Goal: Information Seeking & Learning: Check status

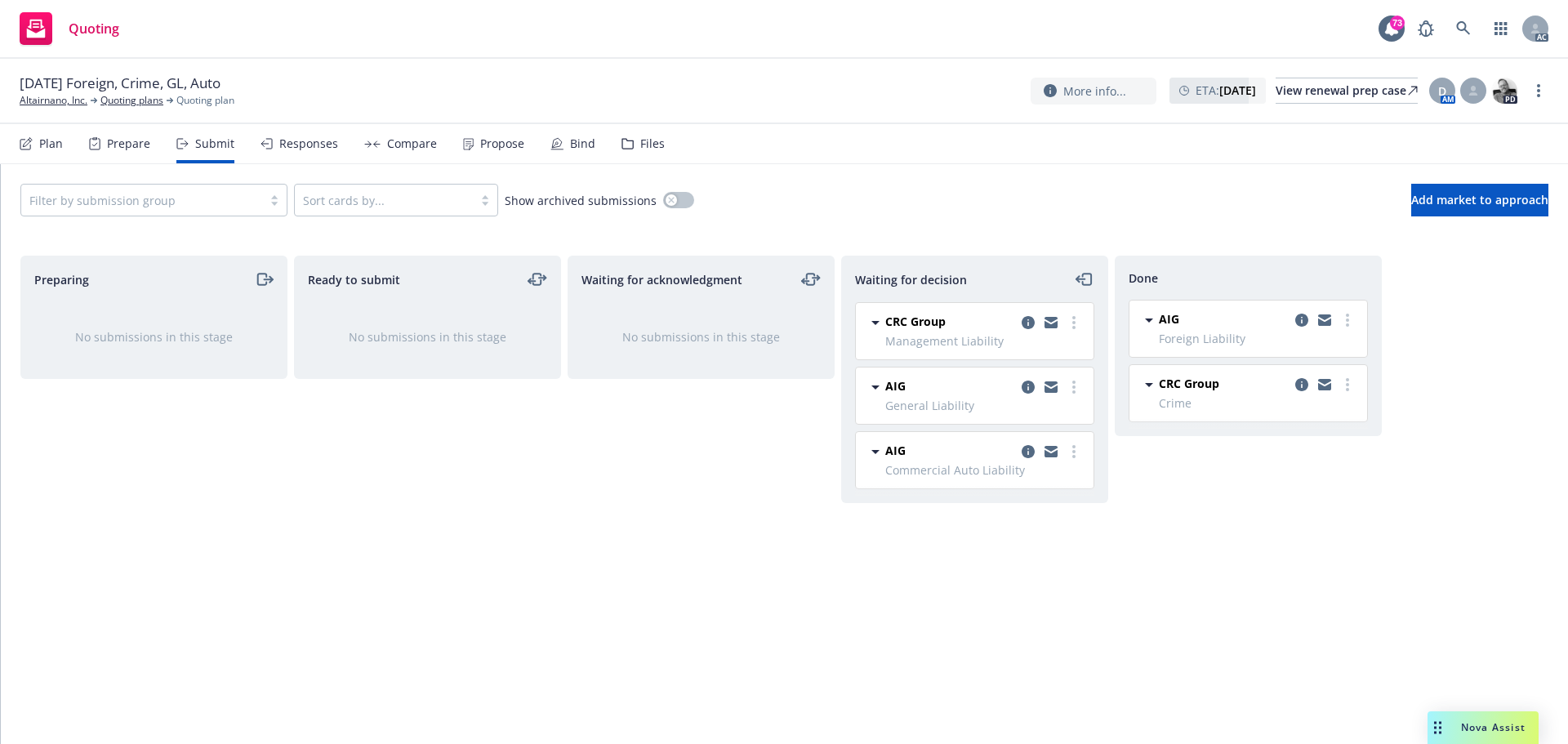
click at [284, 145] on div "Responses" at bounding box center [309, 143] width 59 height 13
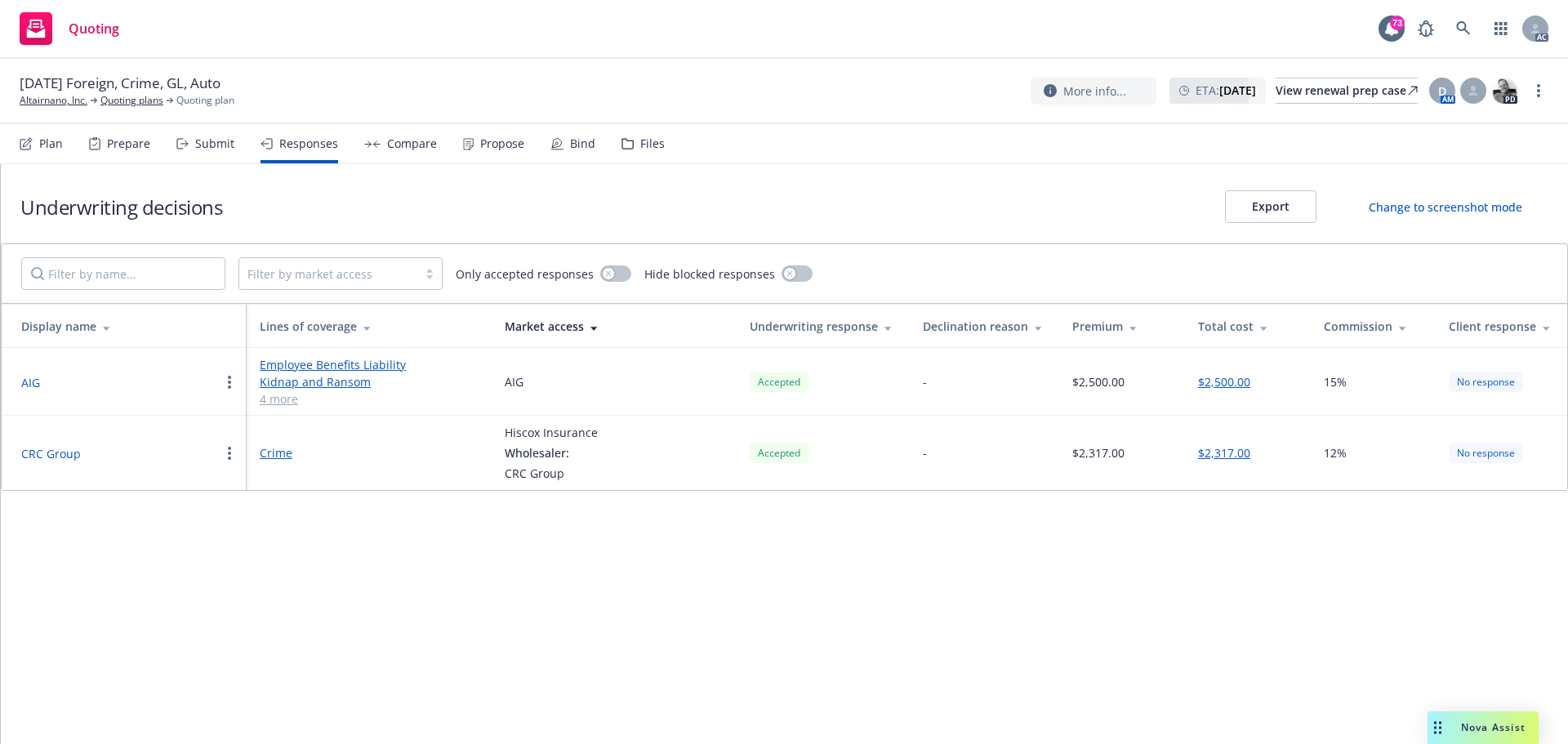
click at [485, 148] on div "Propose" at bounding box center [502, 143] width 44 height 13
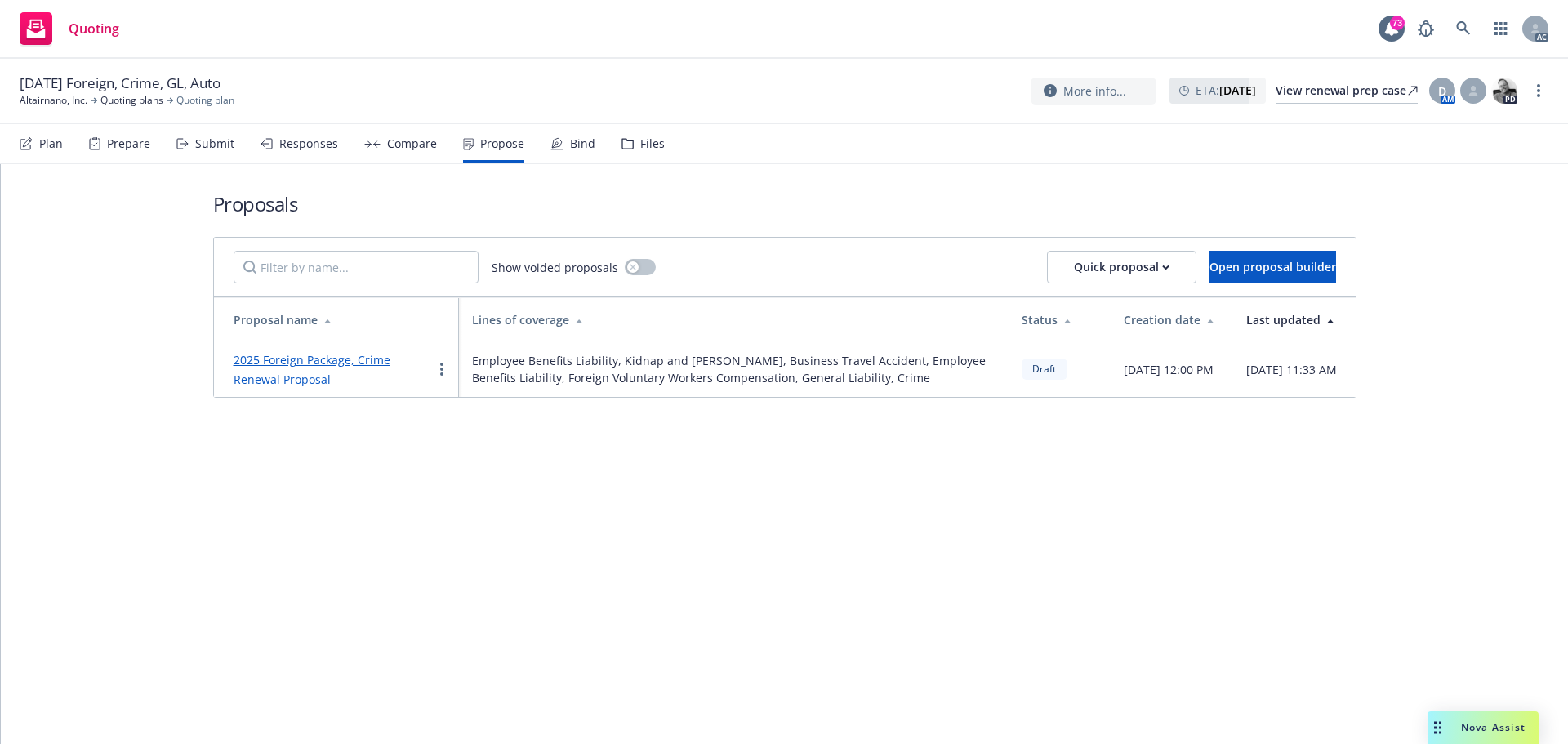
click at [199, 149] on div "Submit" at bounding box center [214, 143] width 40 height 13
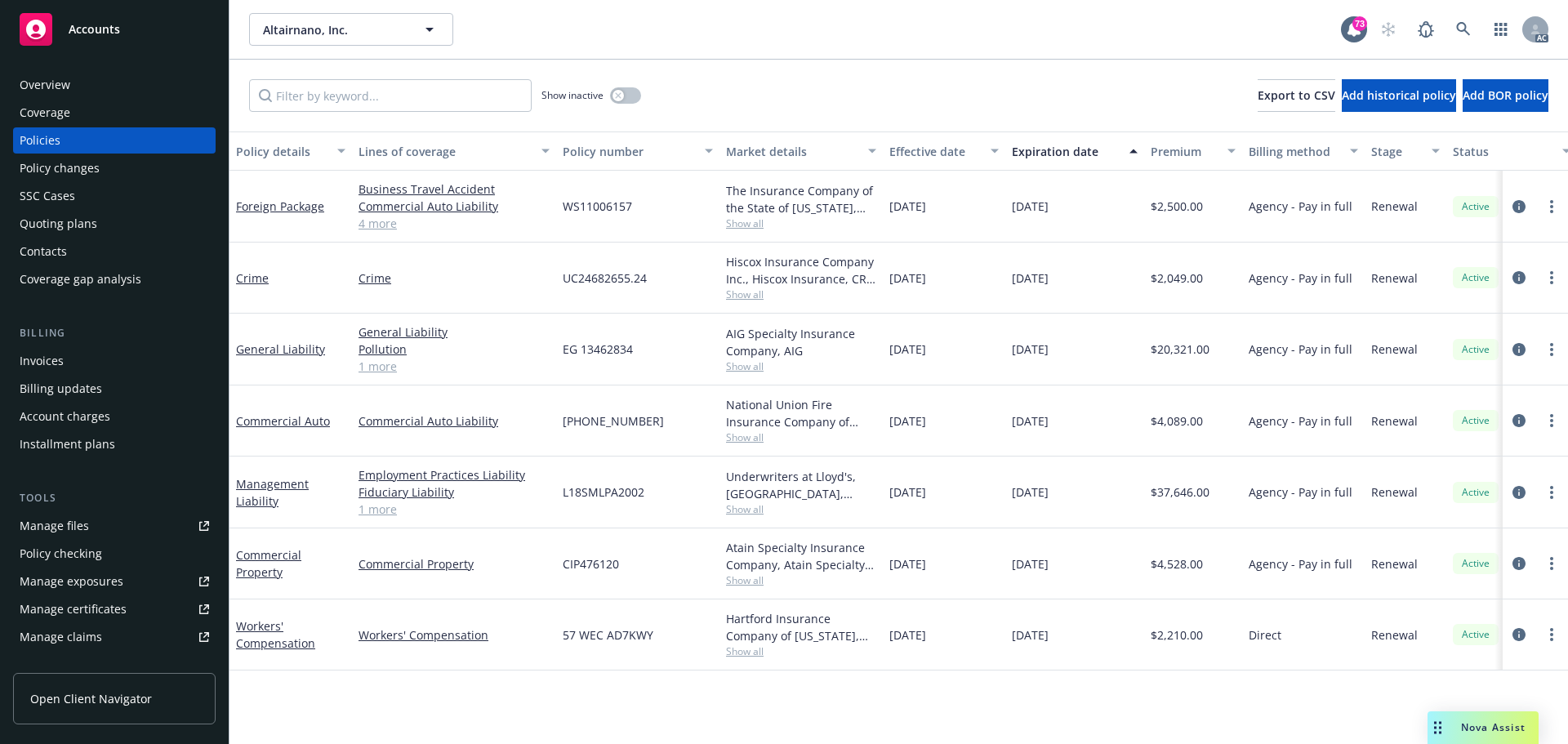
click at [94, 531] on link "Manage files" at bounding box center [114, 526] width 202 height 26
click at [51, 168] on div "Policy changes" at bounding box center [59, 168] width 80 height 26
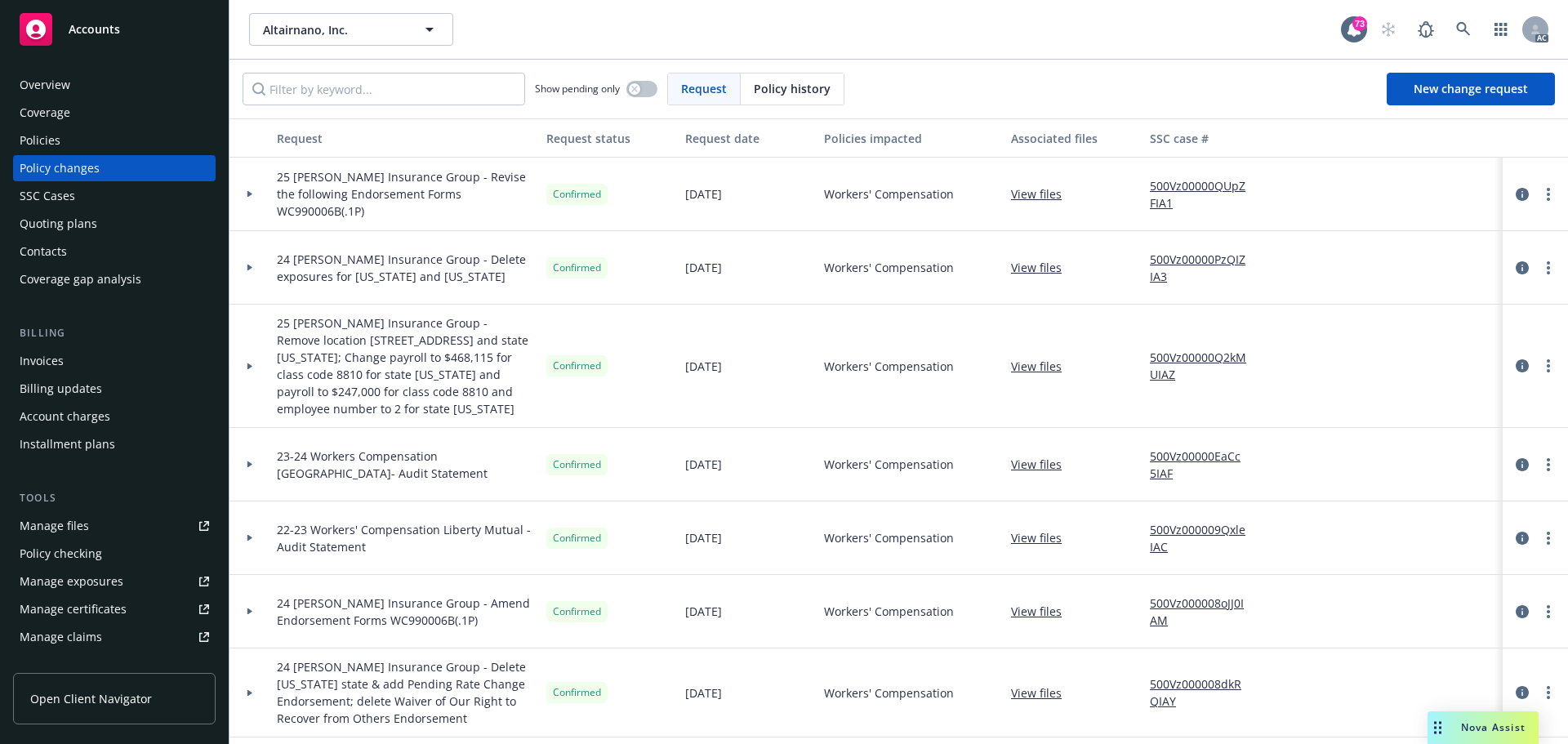
click at [93, 171] on div "Policy changes" at bounding box center [59, 168] width 80 height 26
click at [863, 6] on div "Altairnano, Inc. Altairnano, Inc. 73 AC" at bounding box center [898, 29] width 1338 height 59
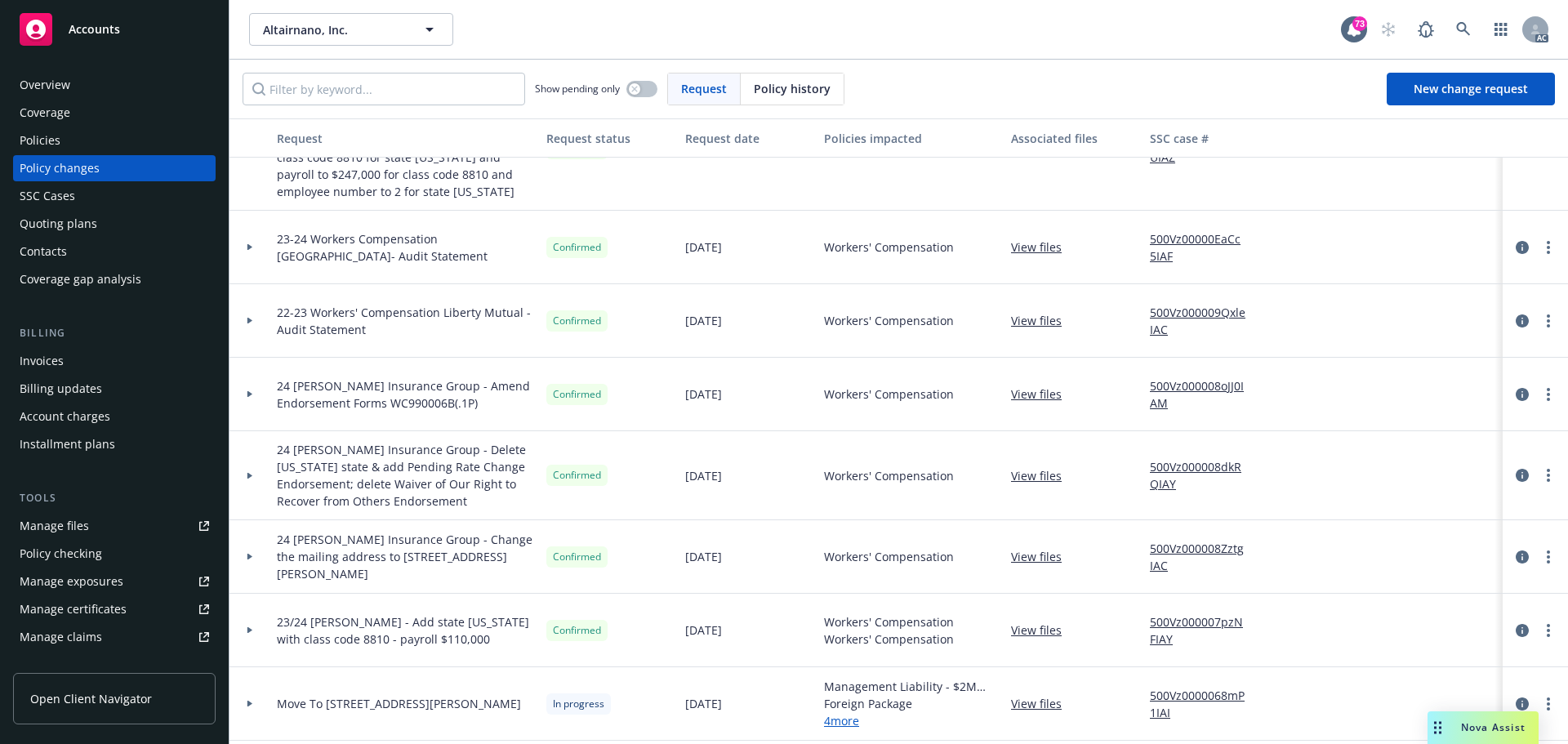
scroll to position [326, 0]
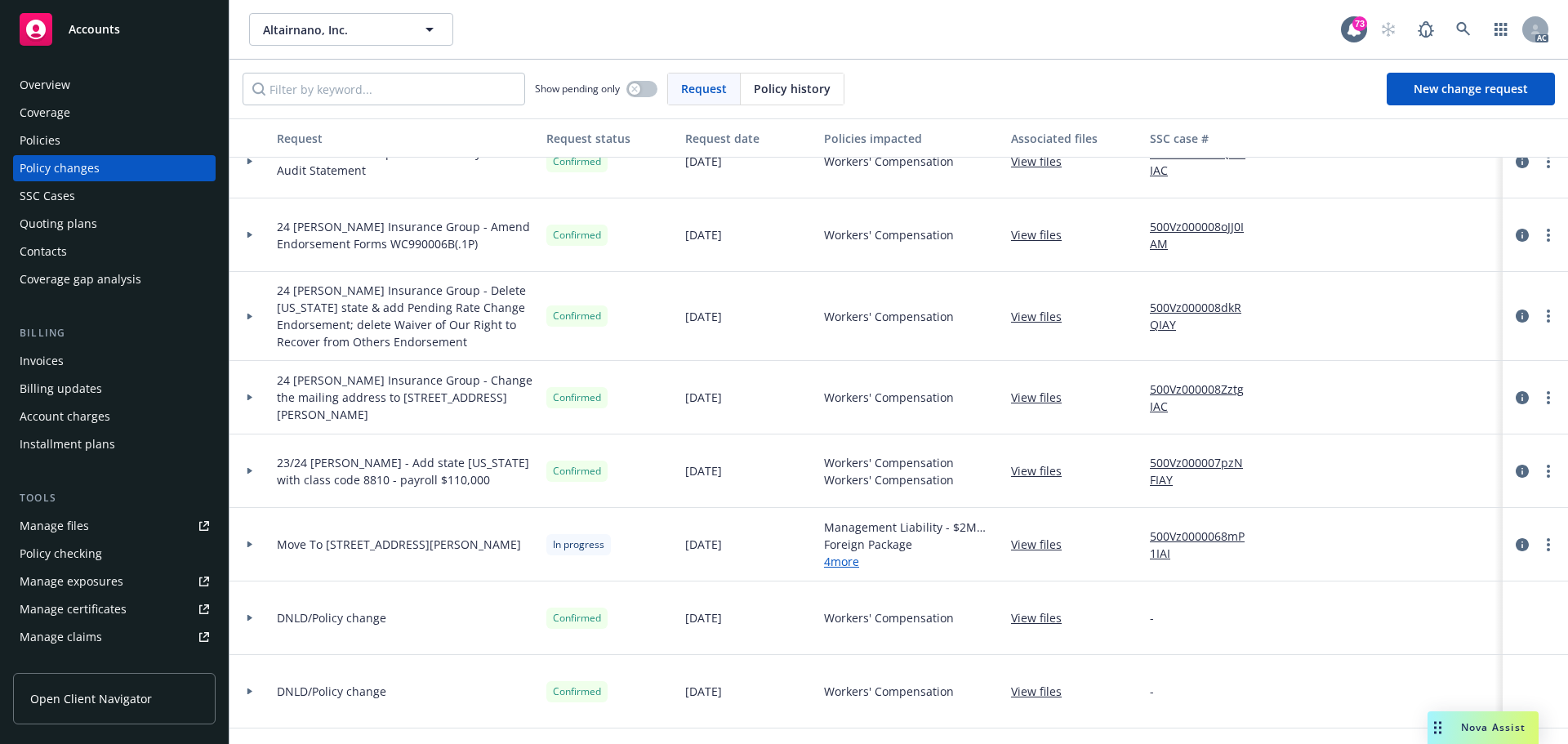
click at [247, 552] on div at bounding box center [250, 544] width 40 height 74
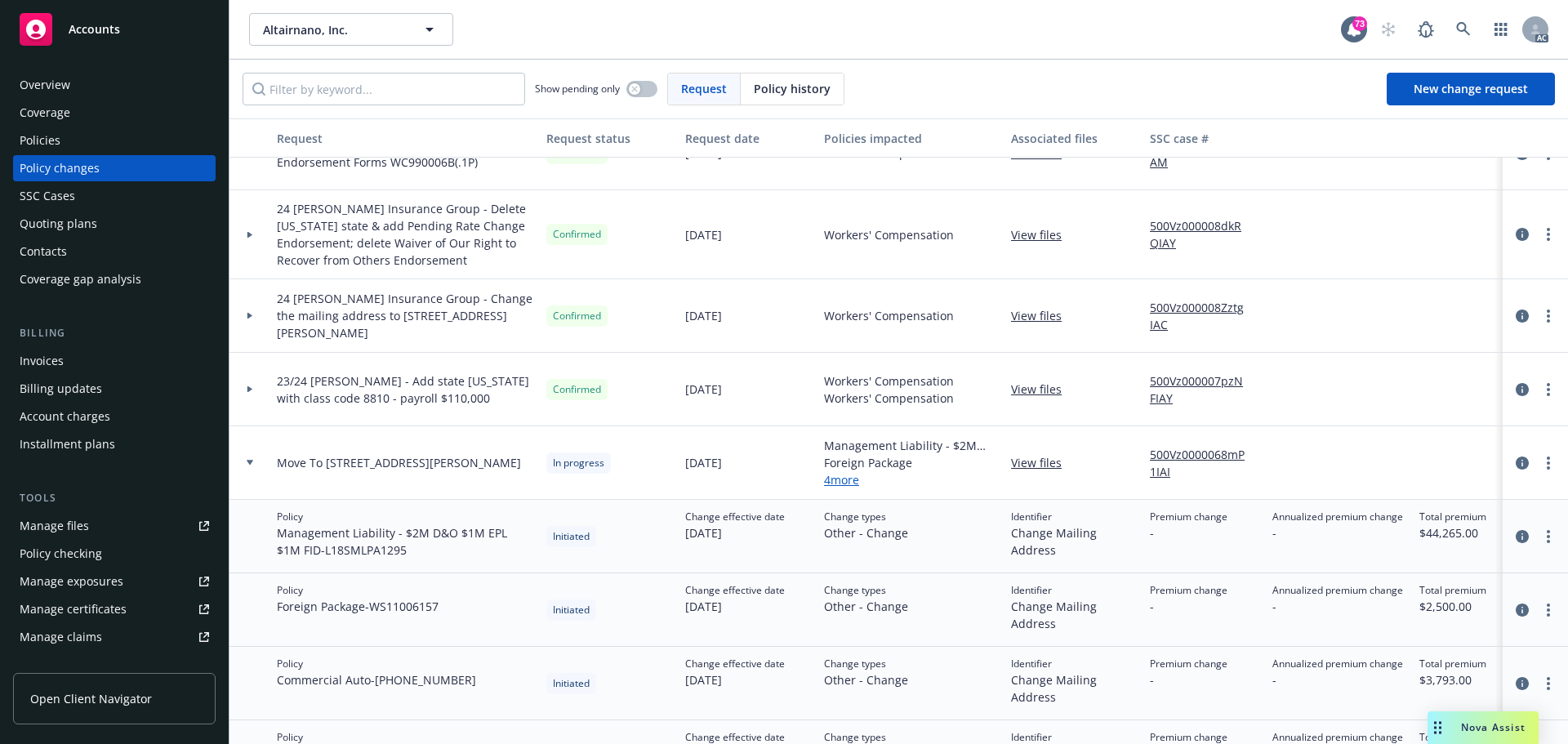
scroll to position [490, 0]
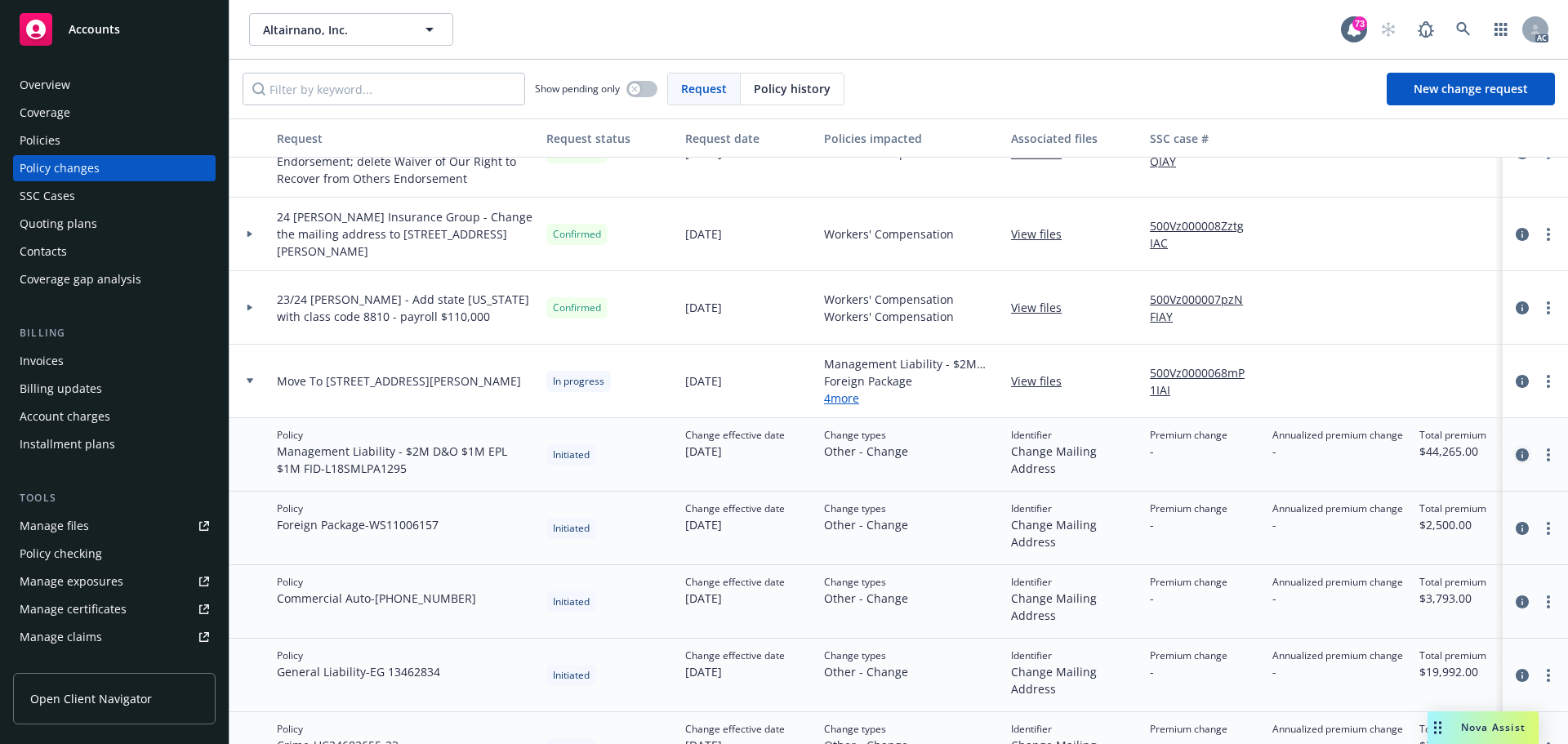
click at [1516, 457] on icon "circleInformation" at bounding box center [1522, 454] width 13 height 13
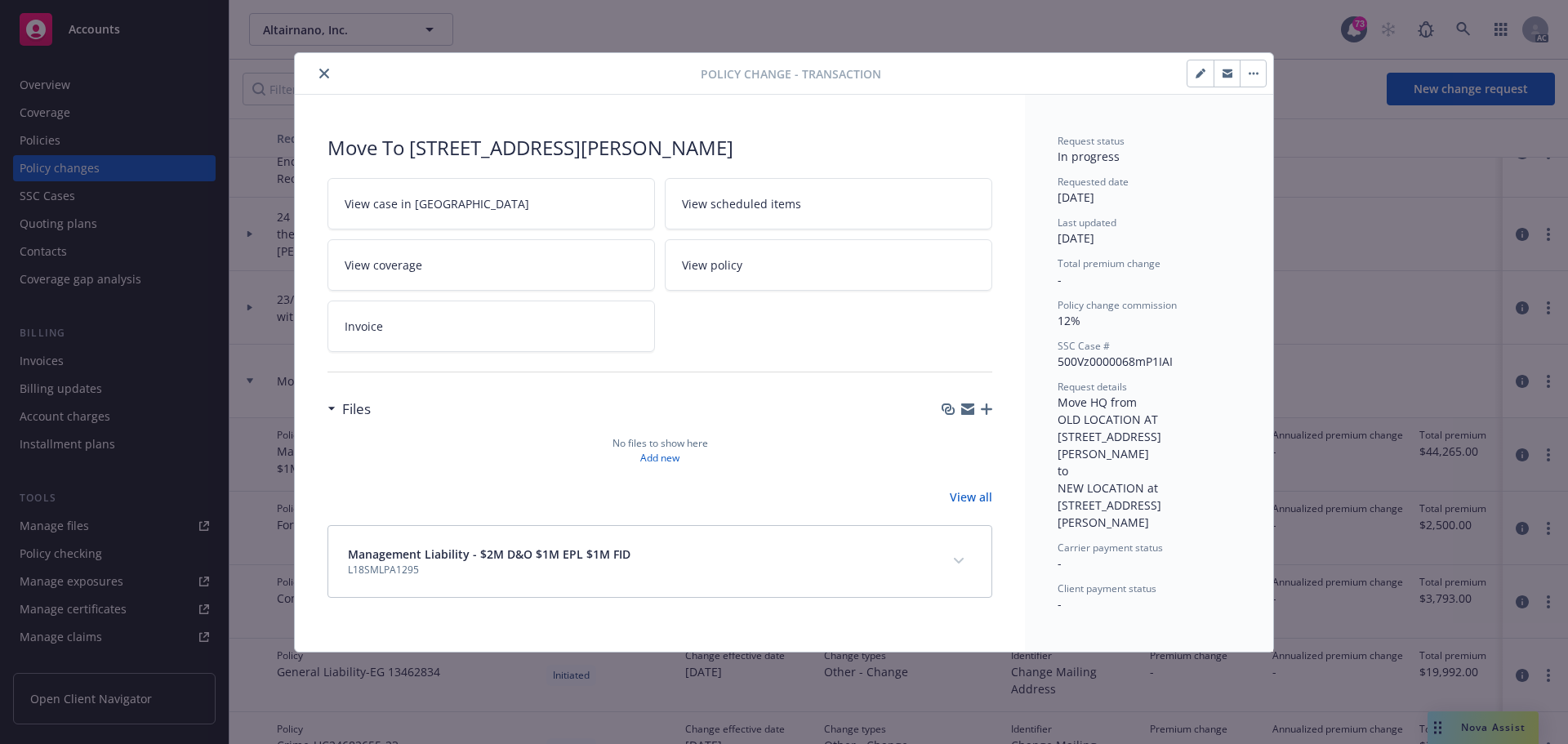
click at [325, 65] on button "close" at bounding box center [324, 73] width 19 height 19
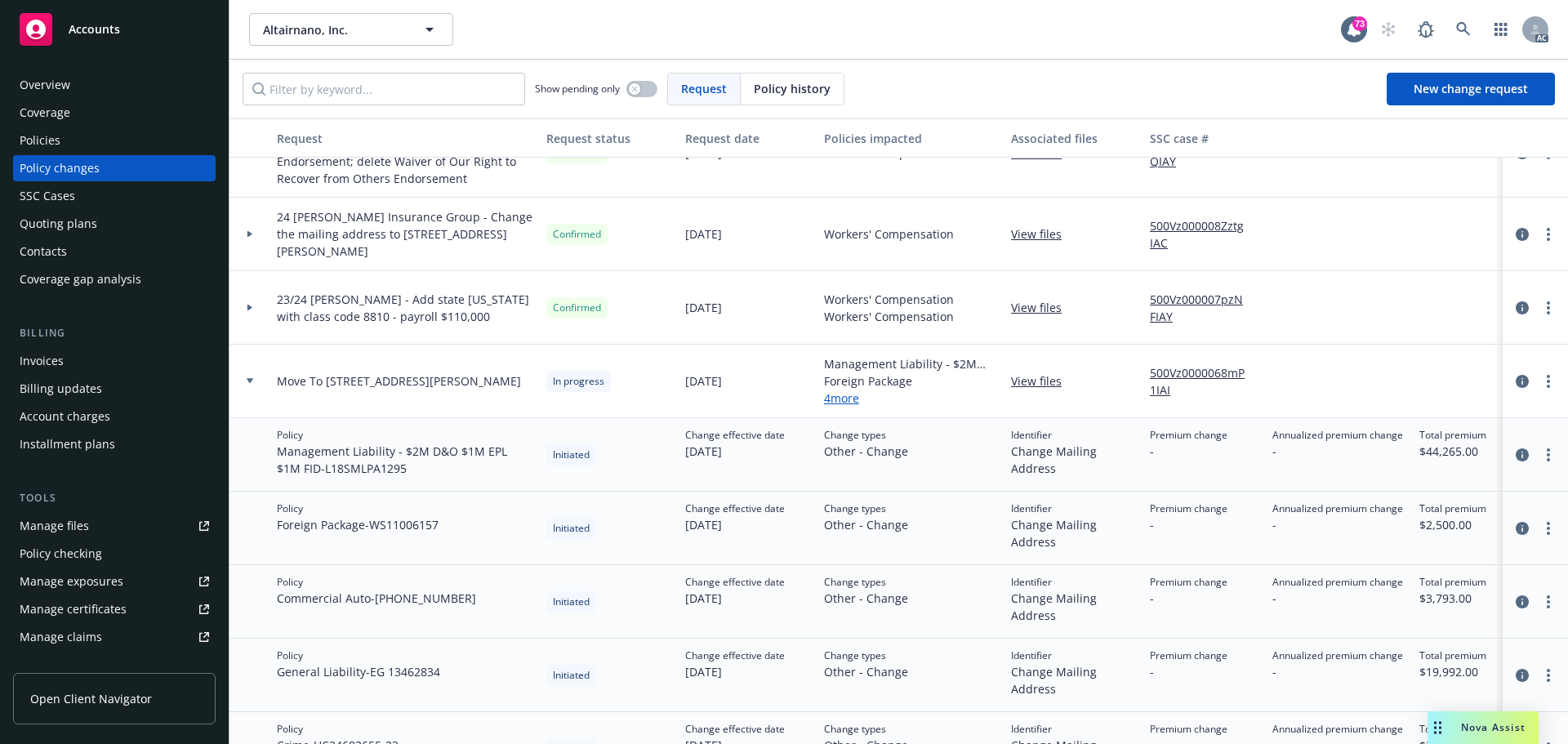
click at [321, 71] on div "Show pending only Request Policy history New change request" at bounding box center [898, 89] width 1338 height 59
click at [258, 375] on div at bounding box center [250, 382] width 40 height 74
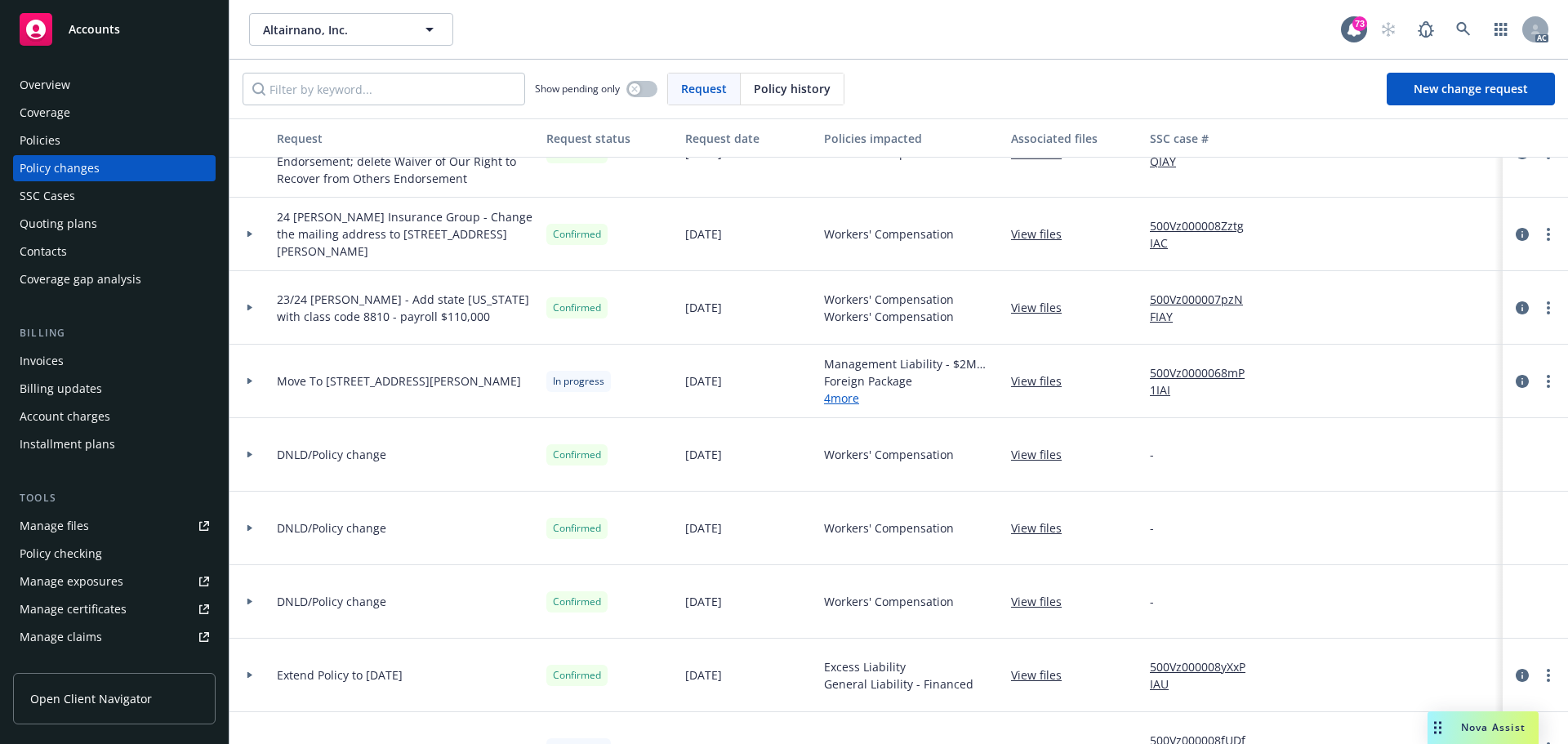
click at [251, 395] on div at bounding box center [250, 382] width 40 height 74
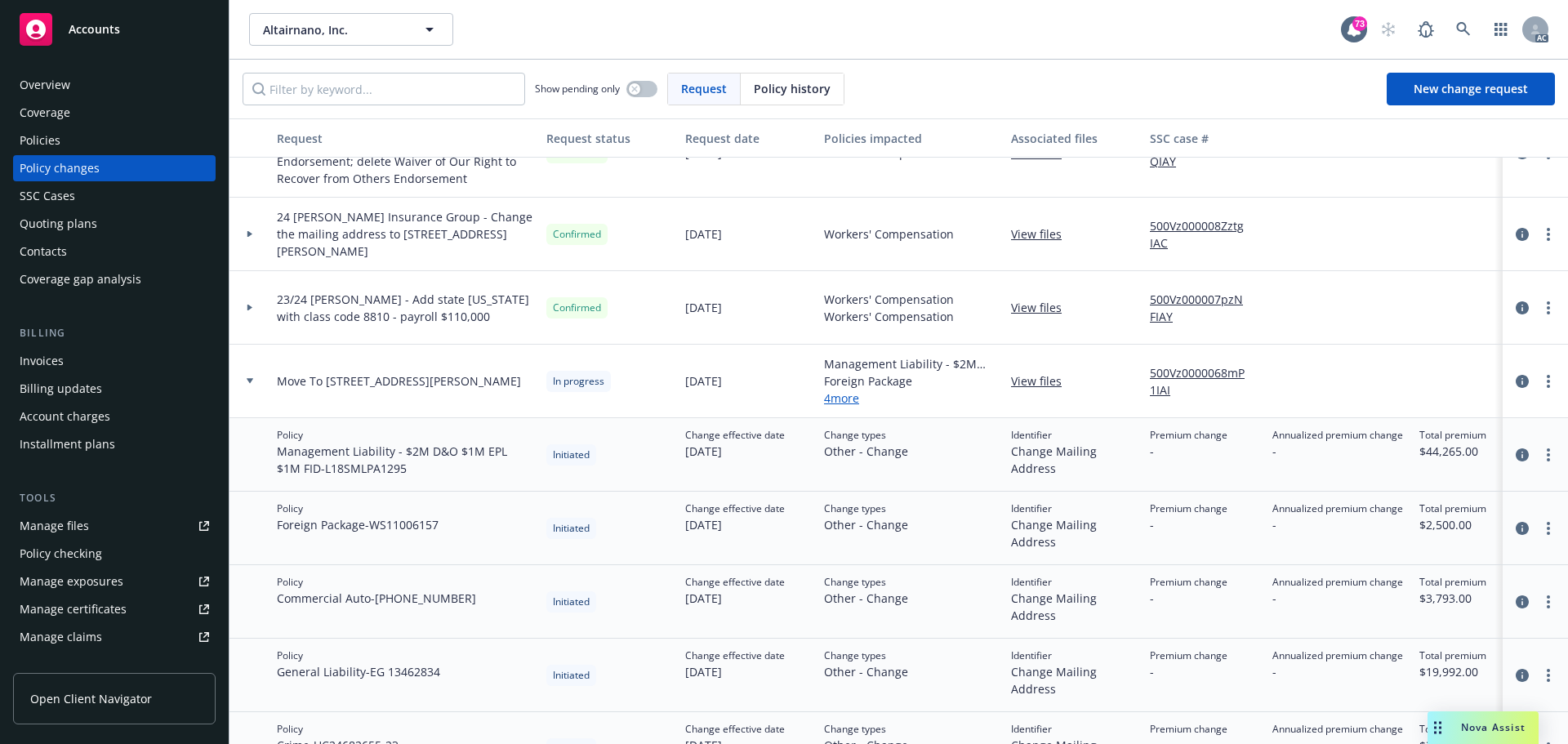
scroll to position [572, 0]
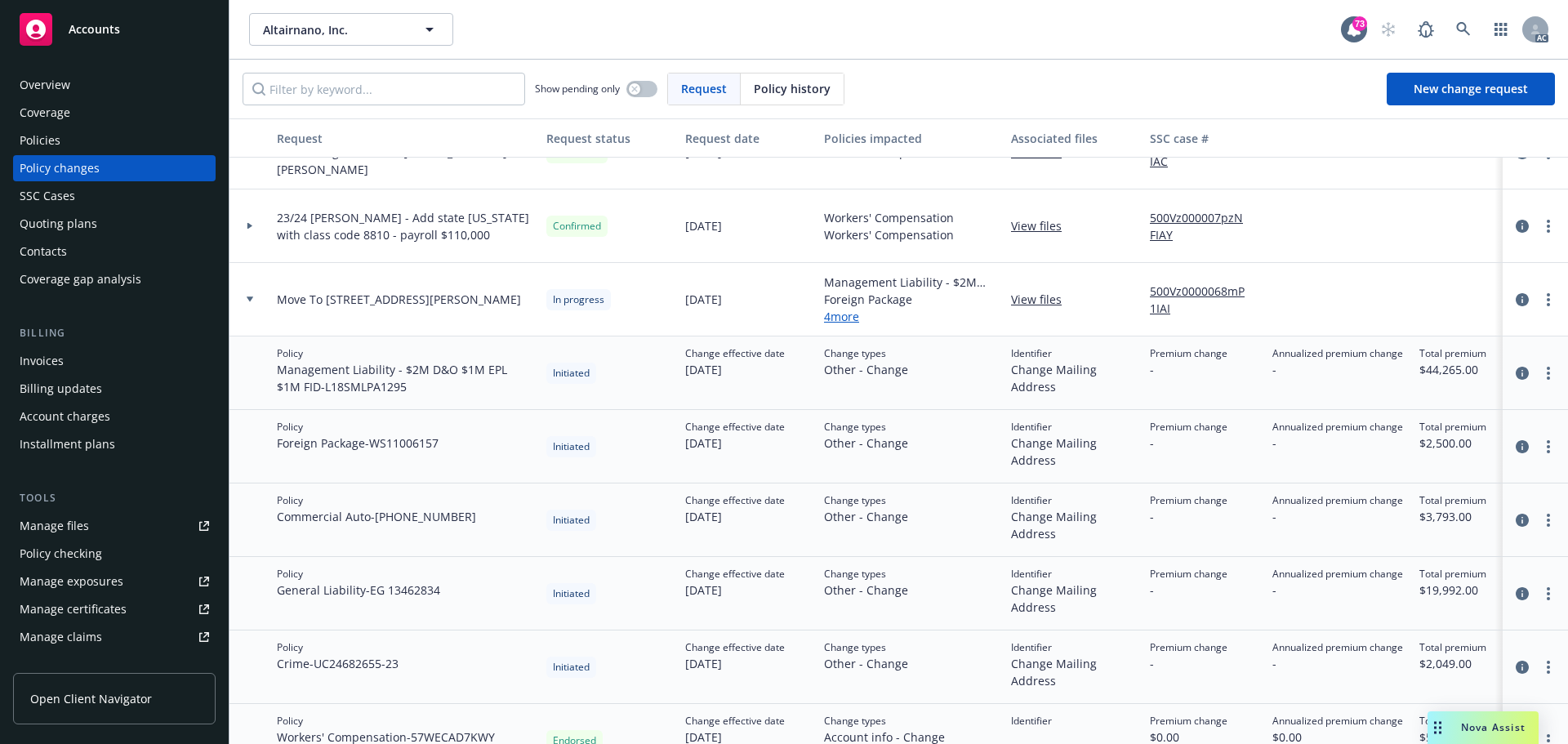
click at [252, 301] on icon at bounding box center [249, 299] width 6 height 6
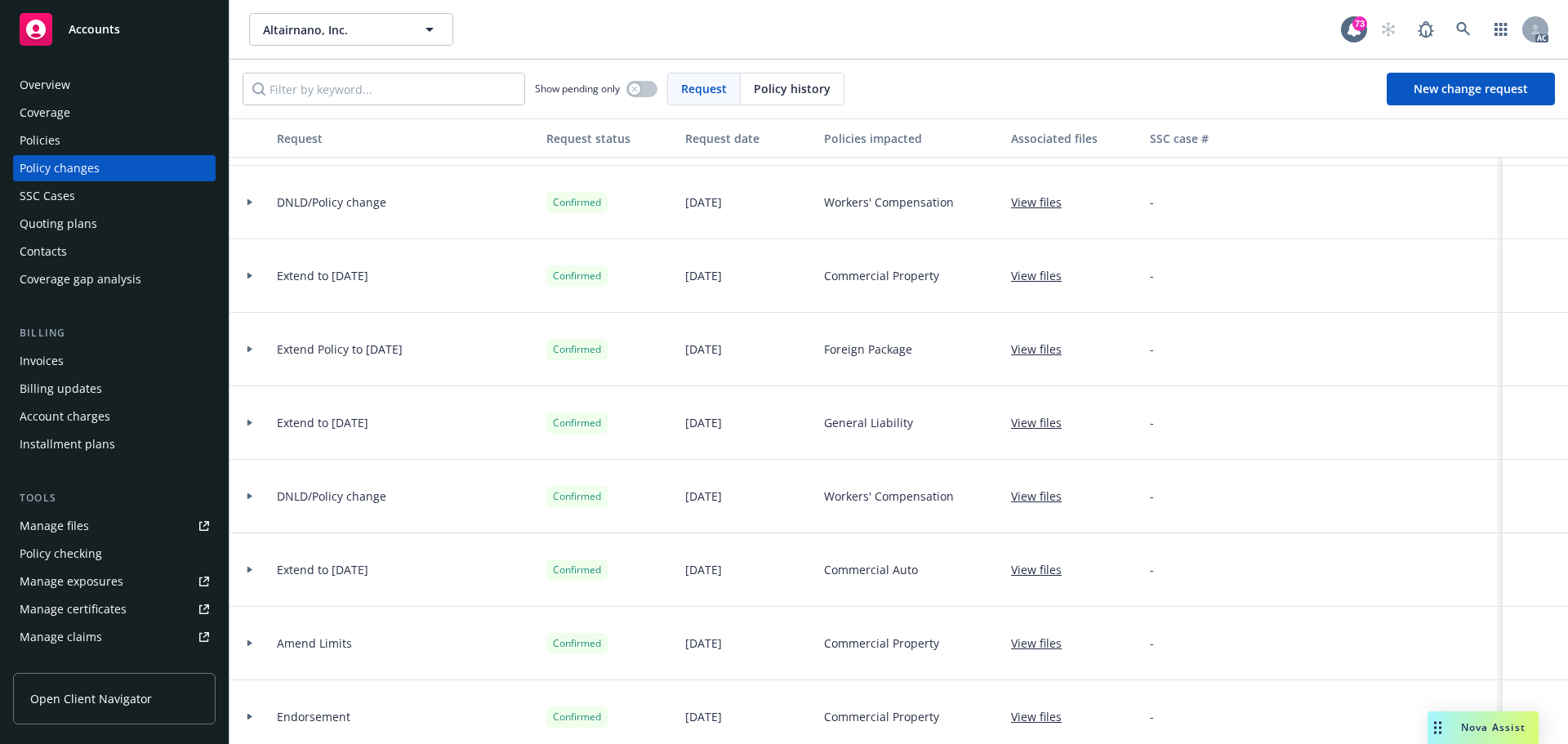
scroll to position [2219, 0]
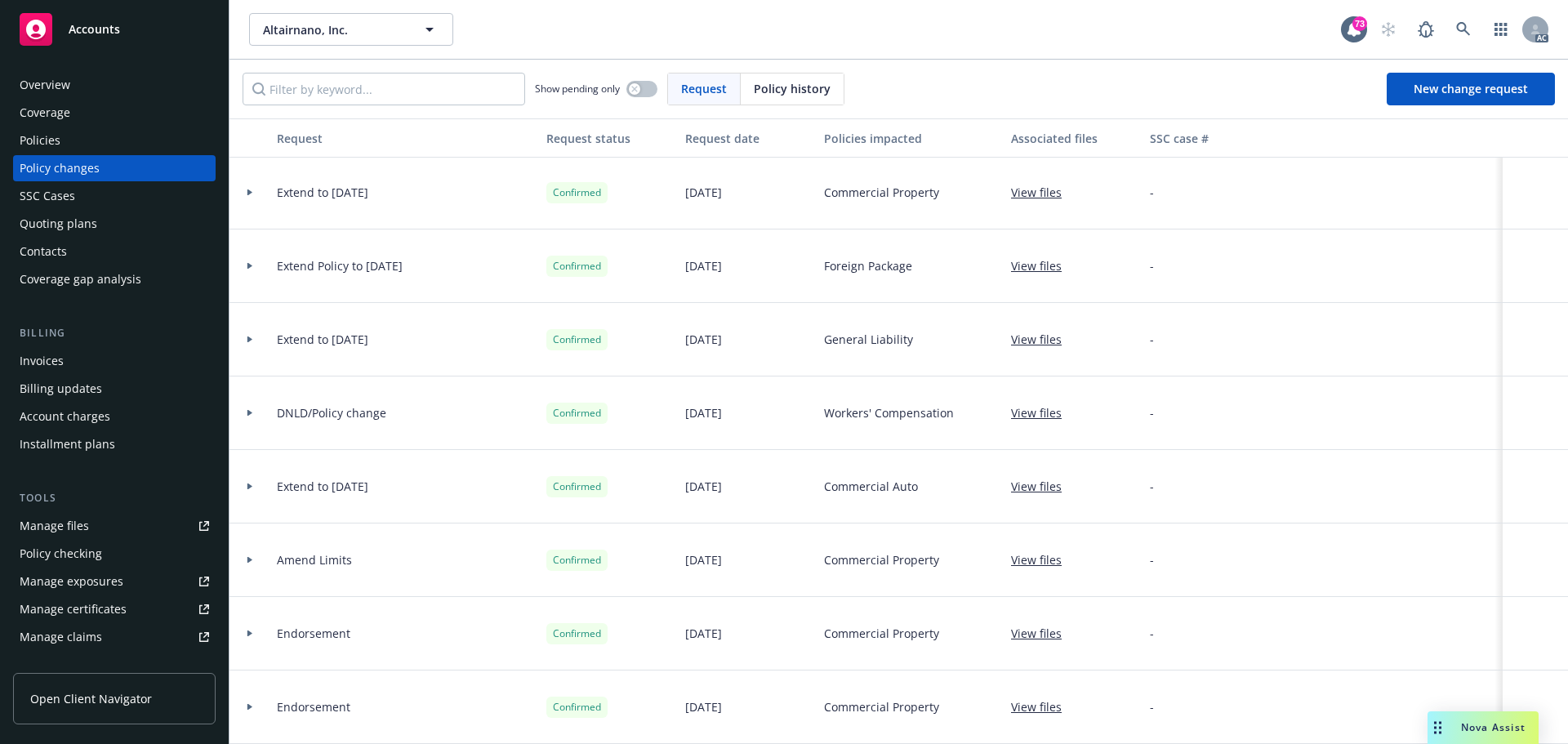
click at [54, 135] on div "Policies" at bounding box center [40, 141] width 40 height 26
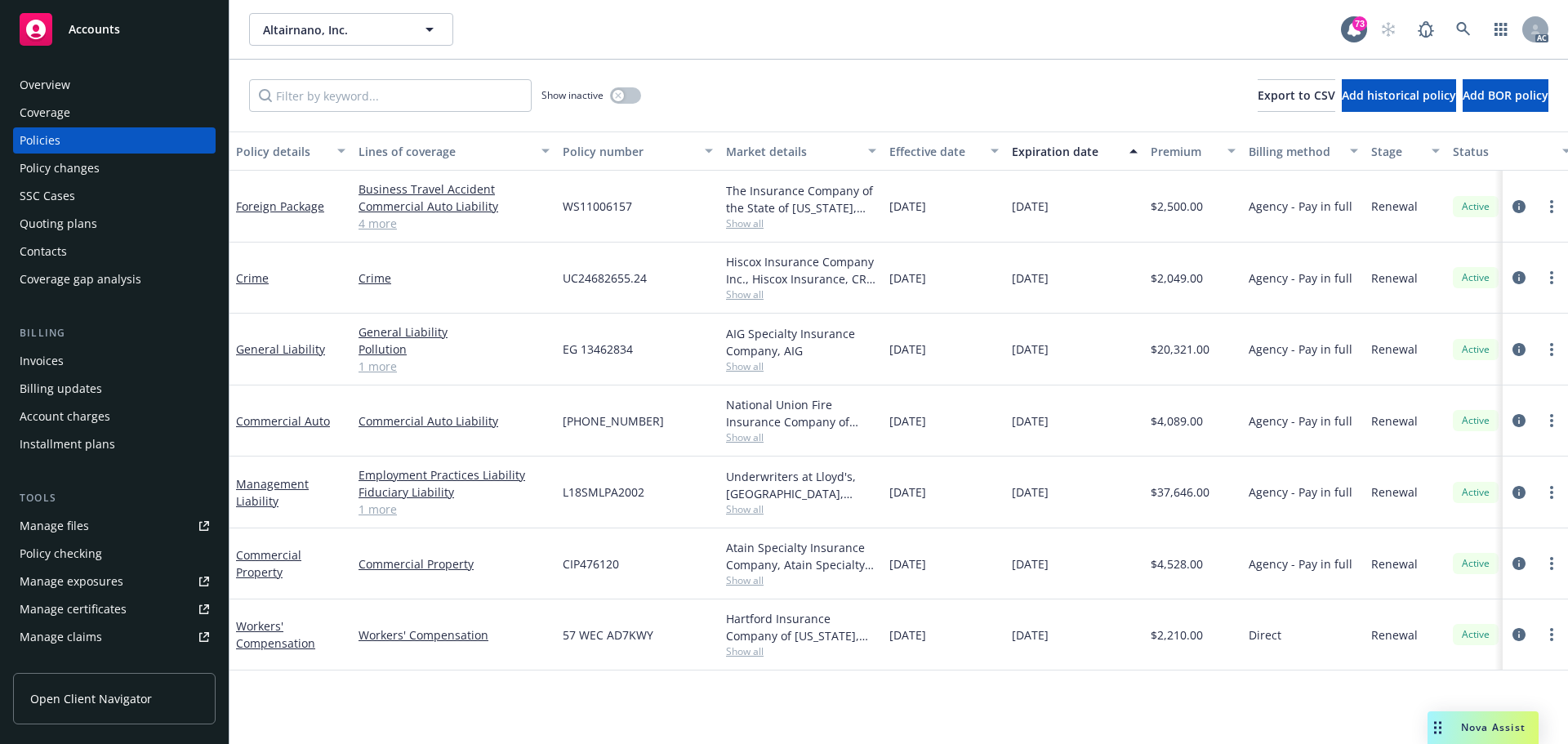
click at [694, 695] on div "Policy details Lines of coverage Policy number Market details Effective date Ex…" at bounding box center [898, 438] width 1338 height 612
click at [69, 176] on div "Policy changes" at bounding box center [59, 168] width 80 height 26
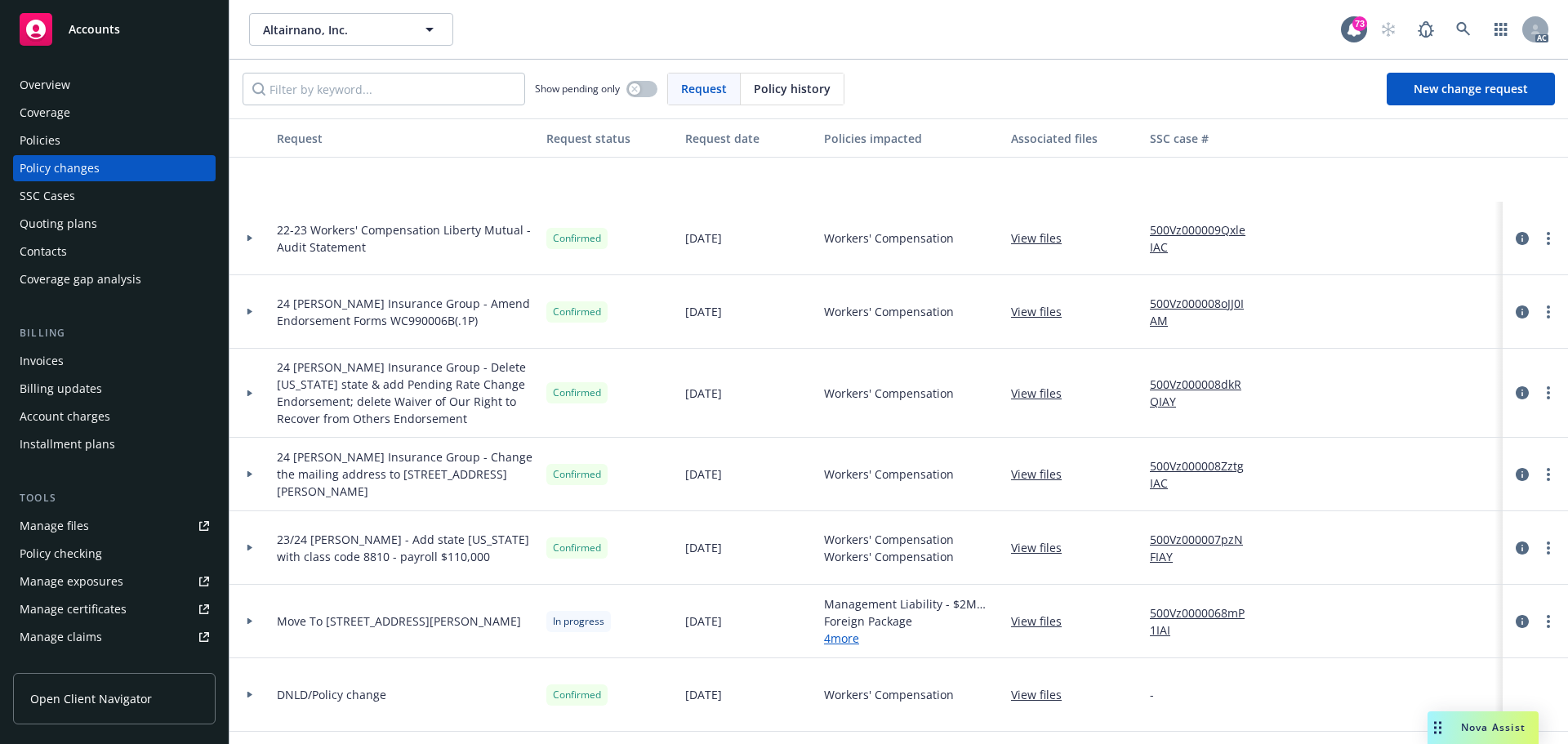
scroll to position [408, 0]
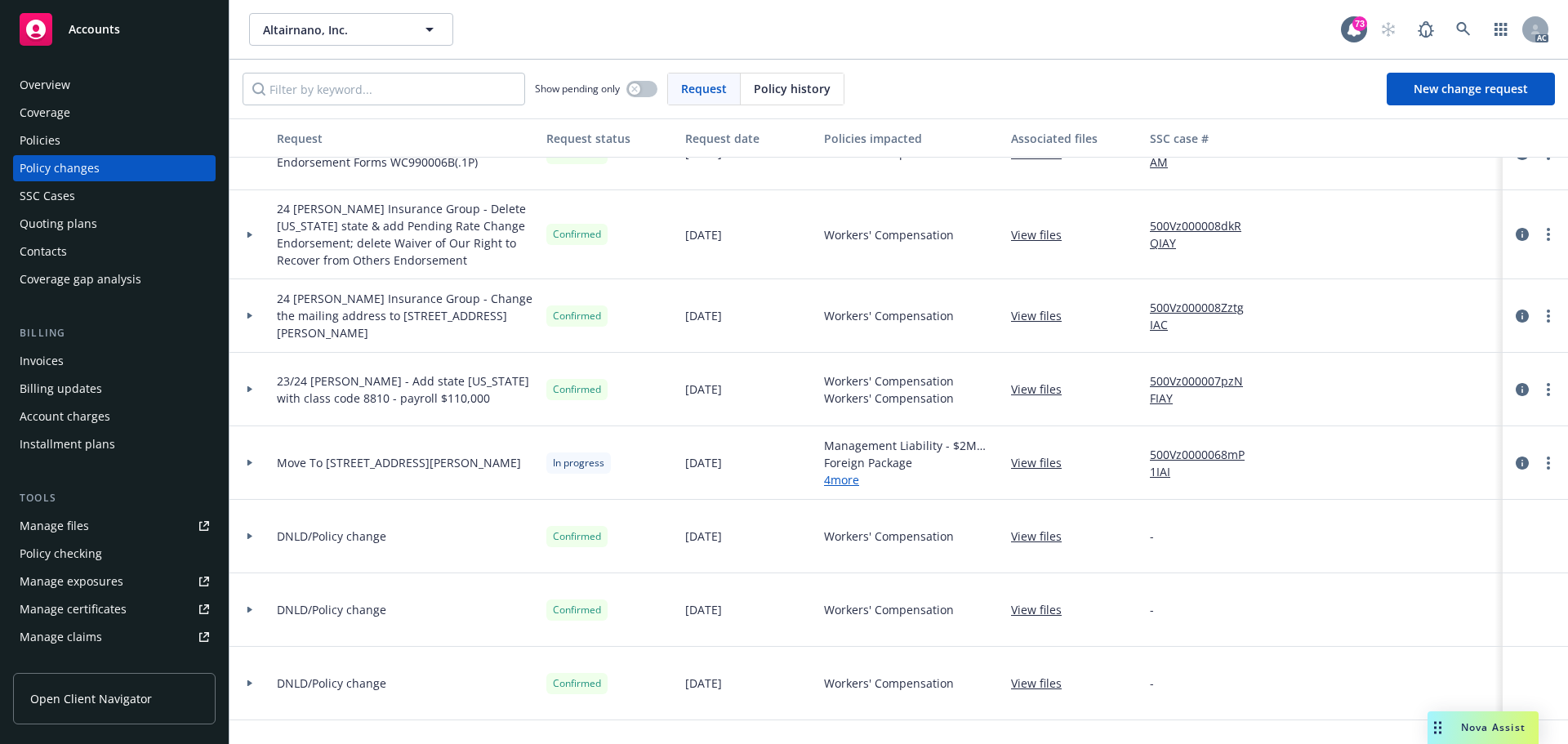
click at [64, 133] on div "Policies" at bounding box center [114, 141] width 189 height 26
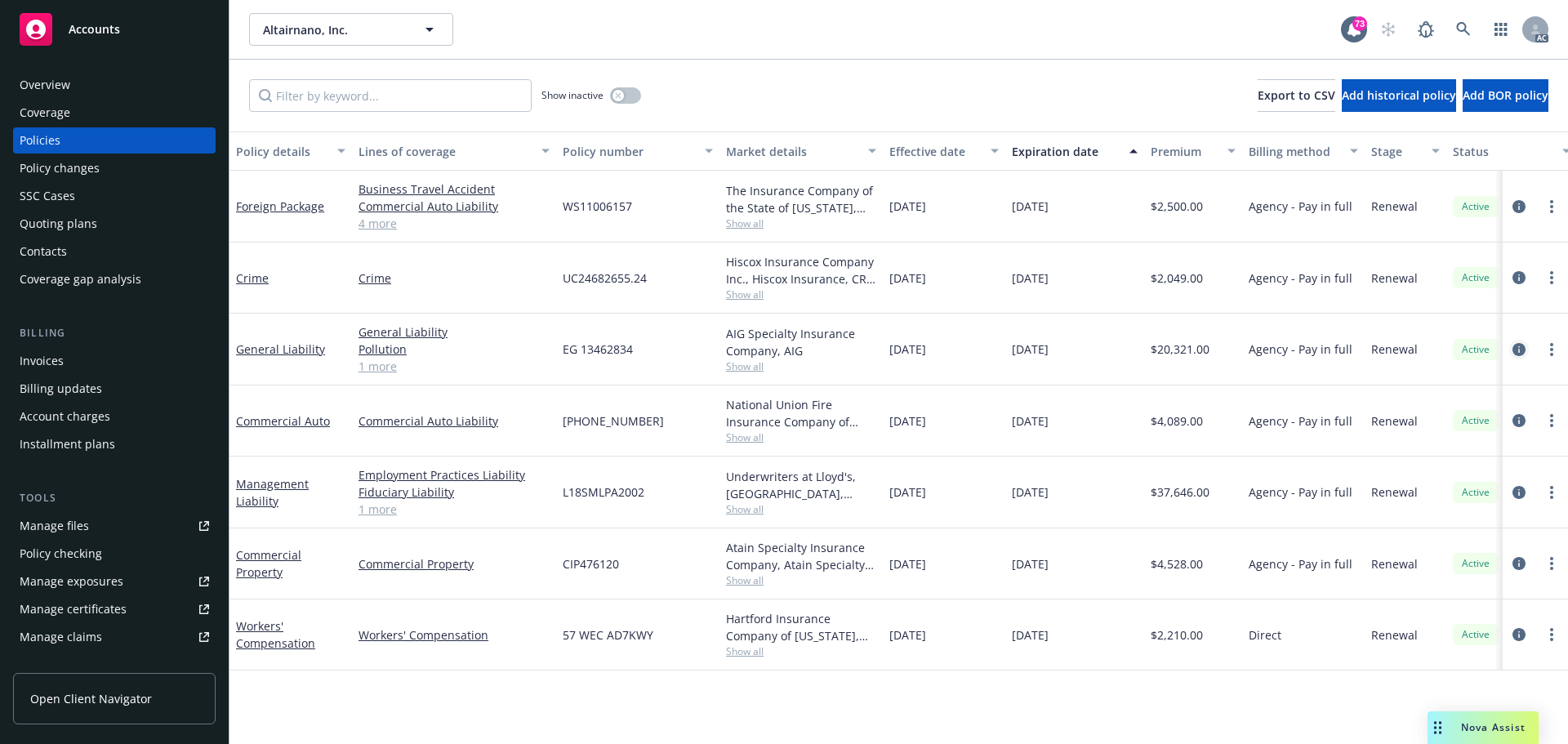
click at [1519, 353] on icon "circleInformation" at bounding box center [1518, 349] width 13 height 13
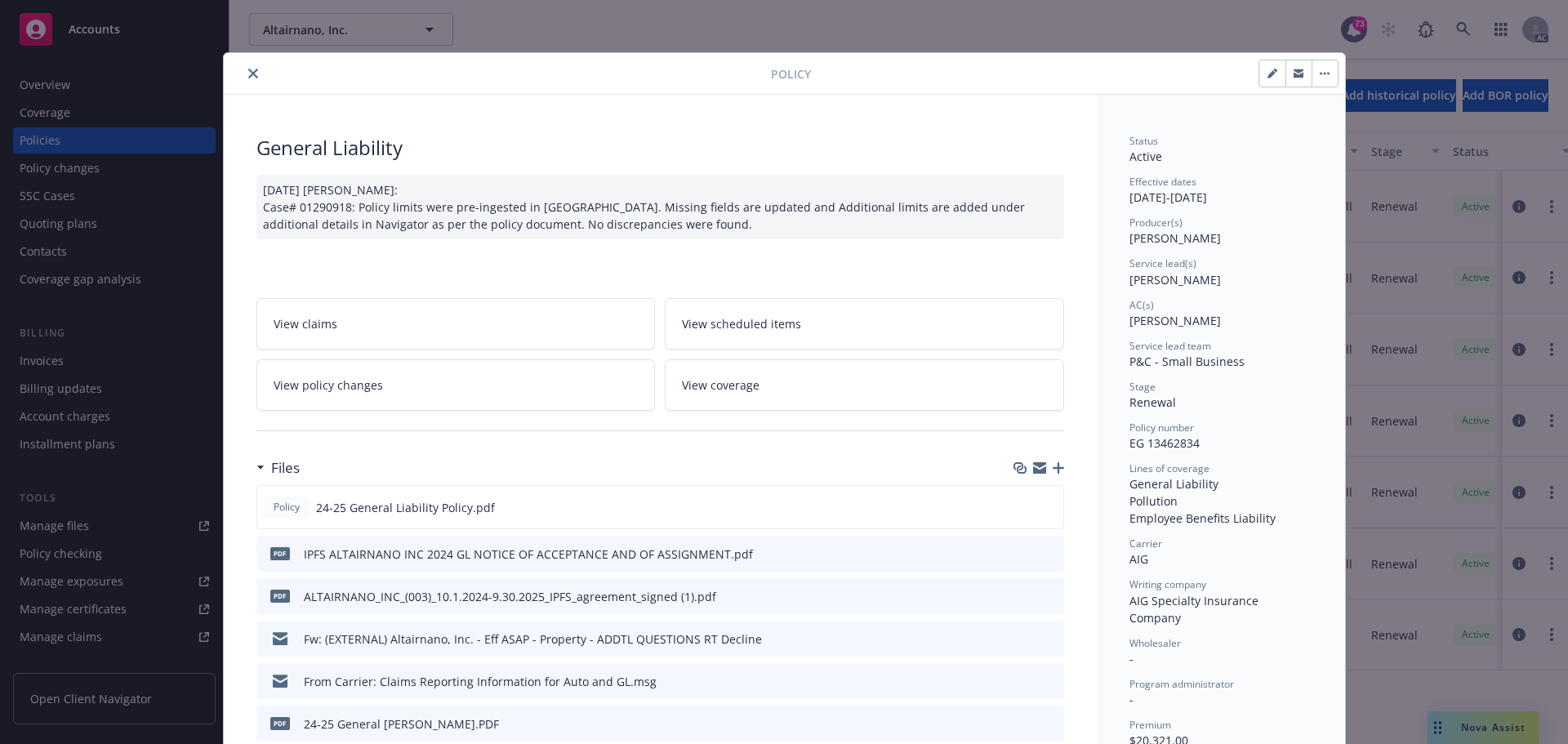
click at [258, 74] on div at bounding box center [500, 73] width 541 height 19
click at [250, 72] on icon "close" at bounding box center [253, 74] width 10 height 10
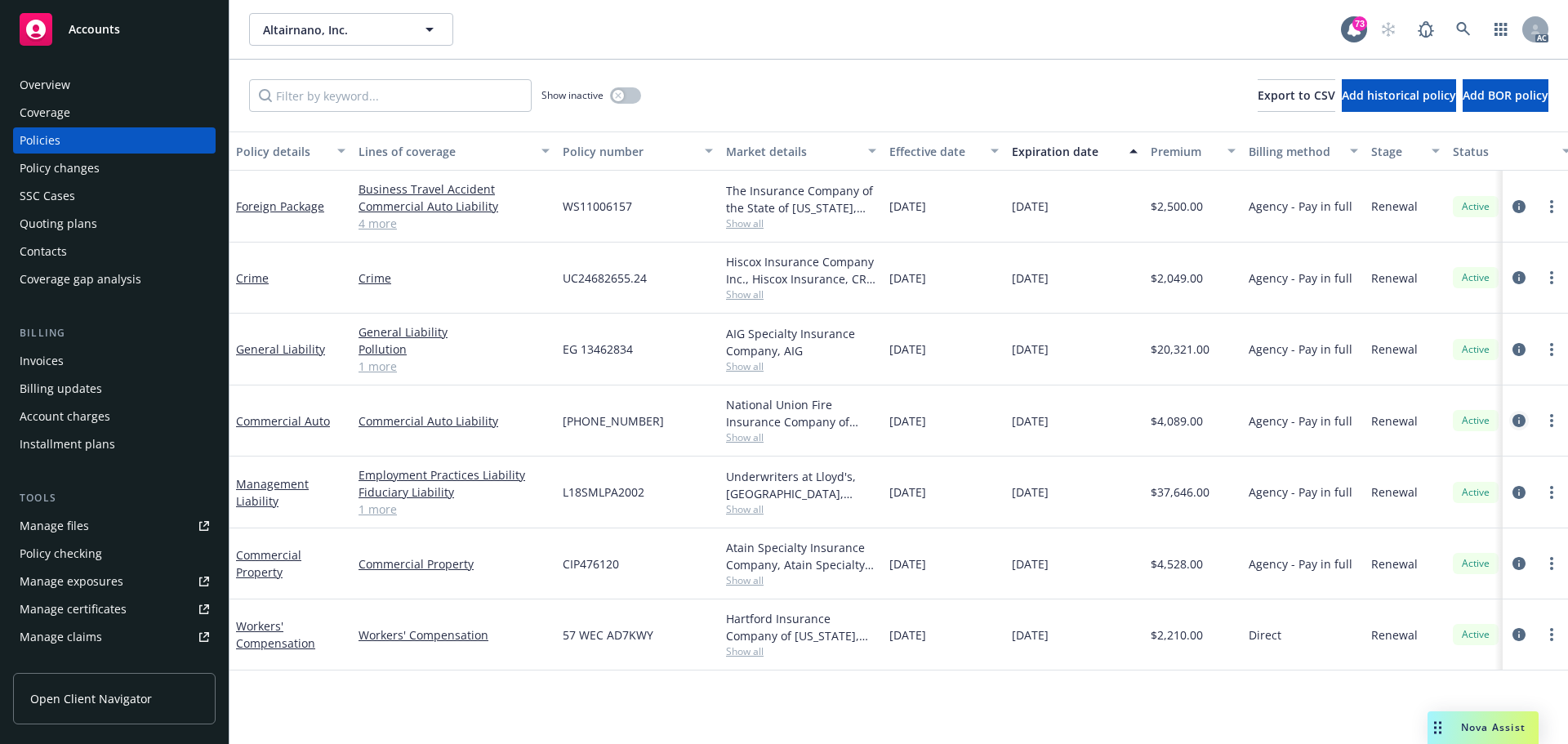
click at [1525, 418] on icon "circleInformation" at bounding box center [1518, 420] width 13 height 13
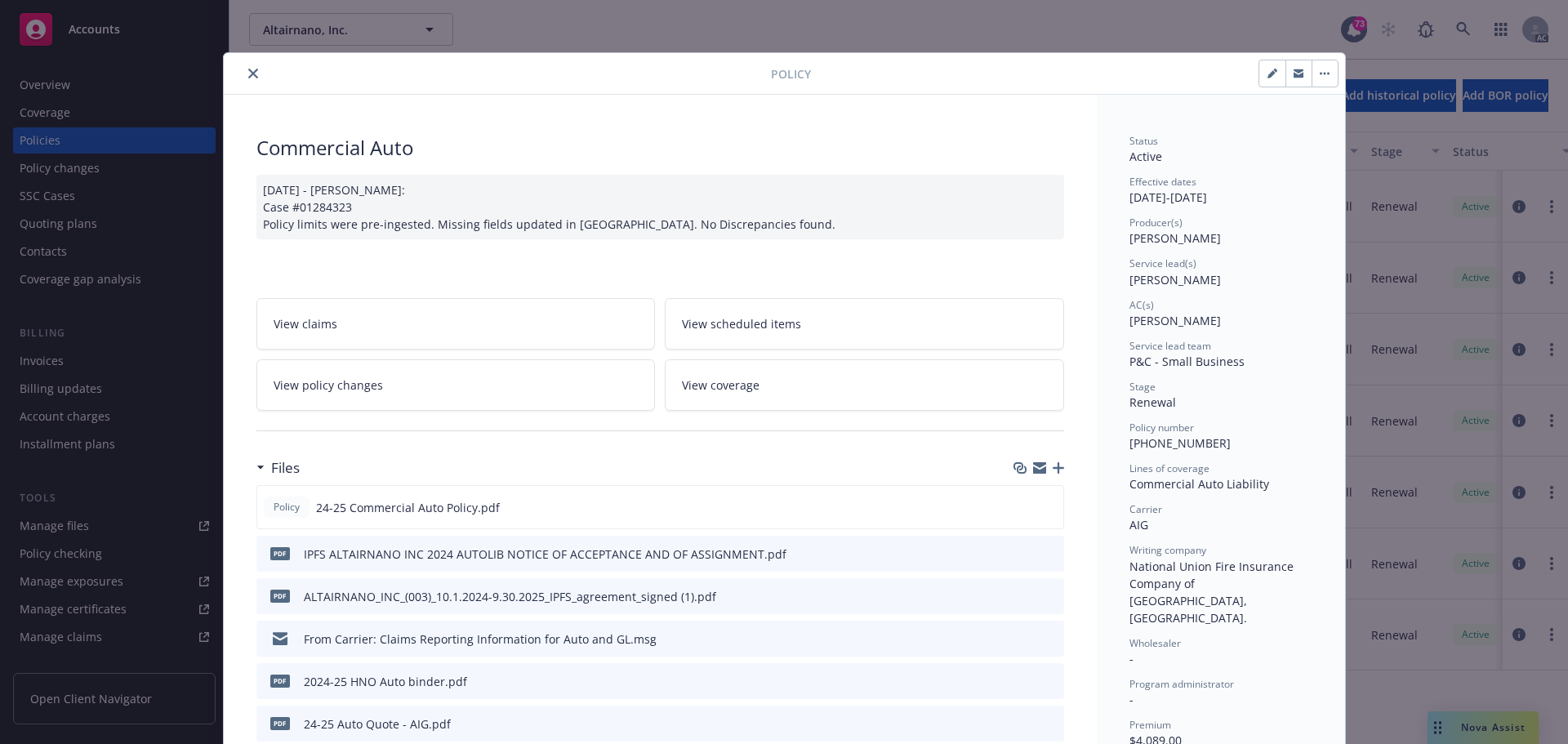
click at [248, 74] on icon "close" at bounding box center [253, 74] width 10 height 10
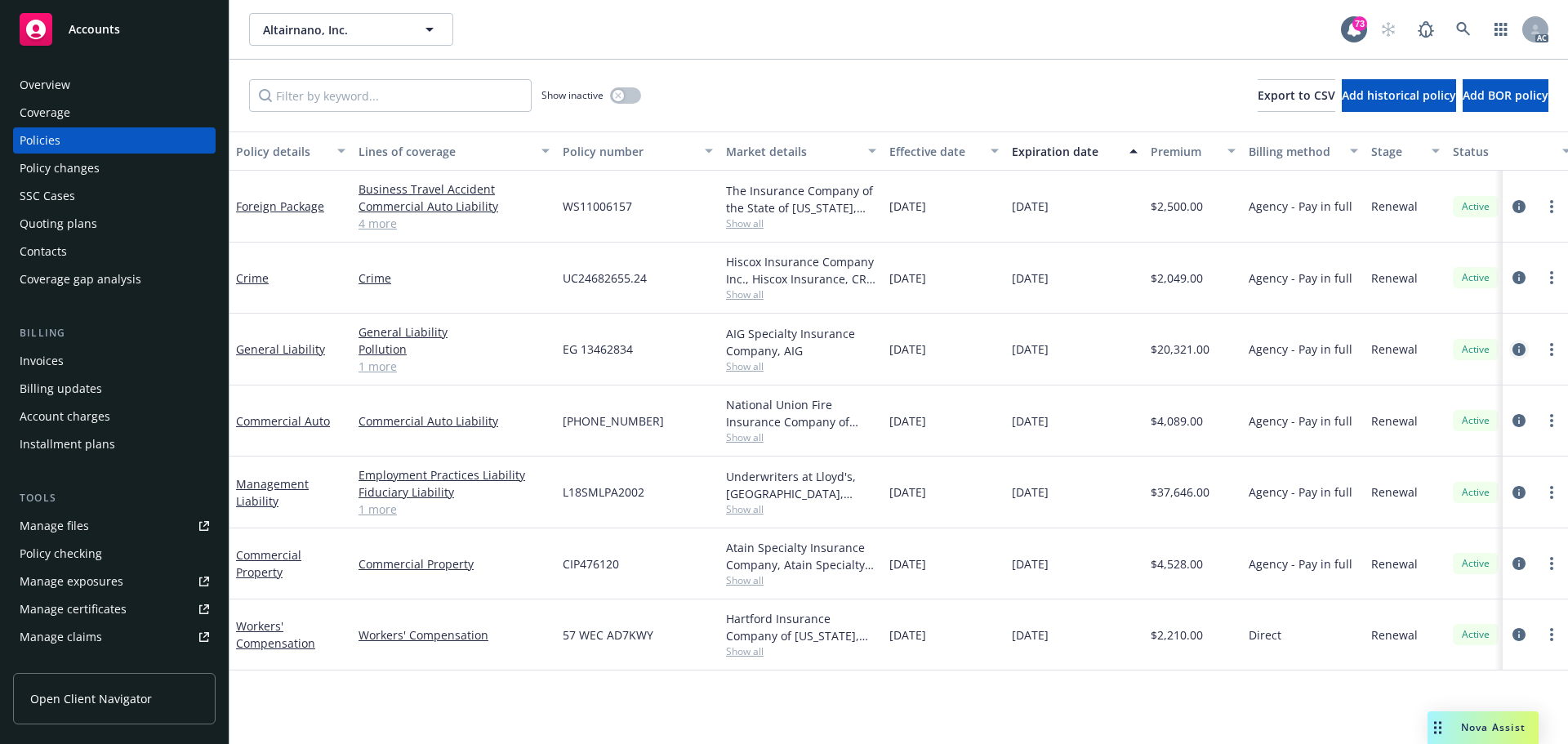
click at [1517, 347] on icon "circleInformation" at bounding box center [1518, 349] width 13 height 13
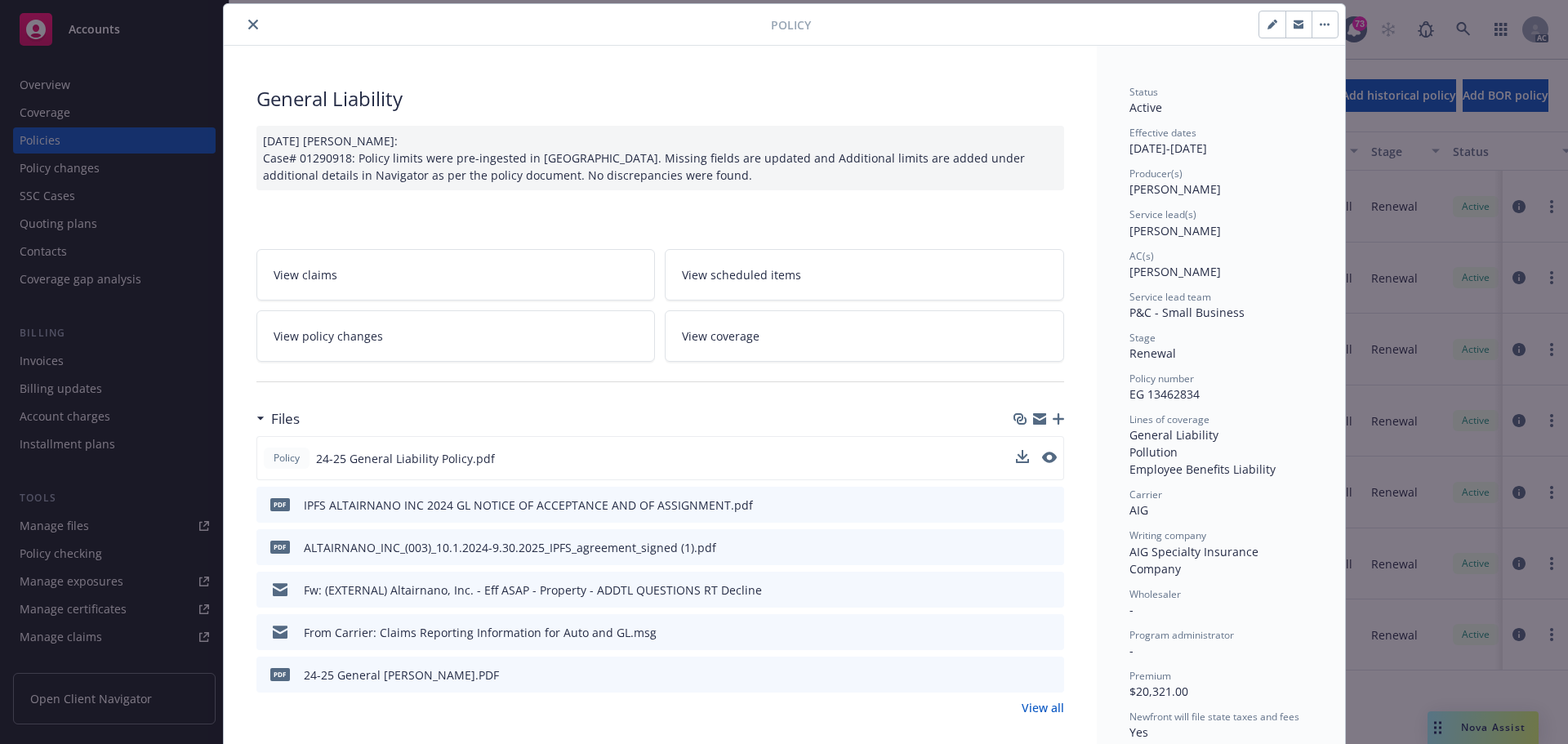
scroll to position [212, 0]
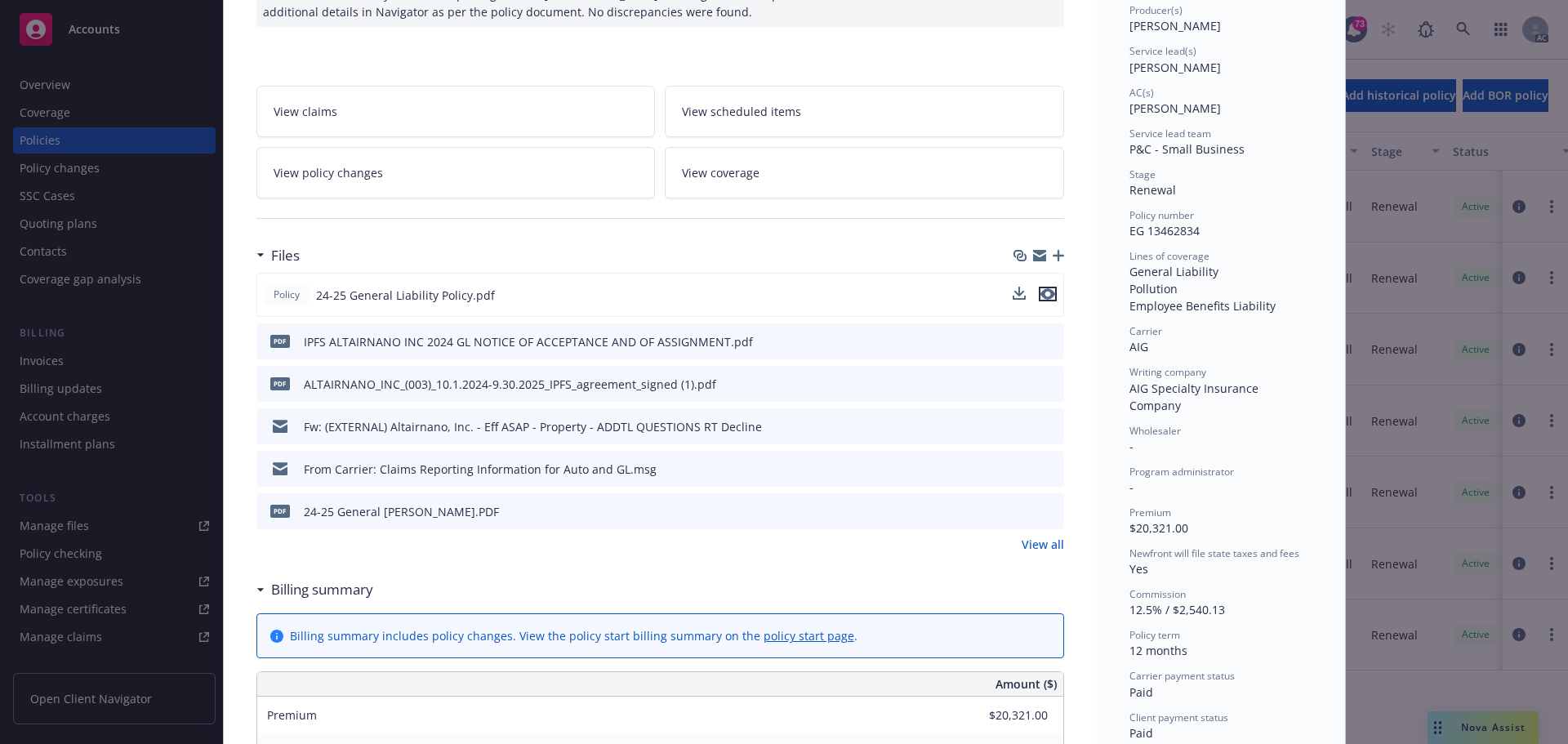
click at [1040, 292] on icon "preview file" at bounding box center [1047, 293] width 15 height 11
click at [1045, 506] on icon "preview file" at bounding box center [1048, 510] width 15 height 11
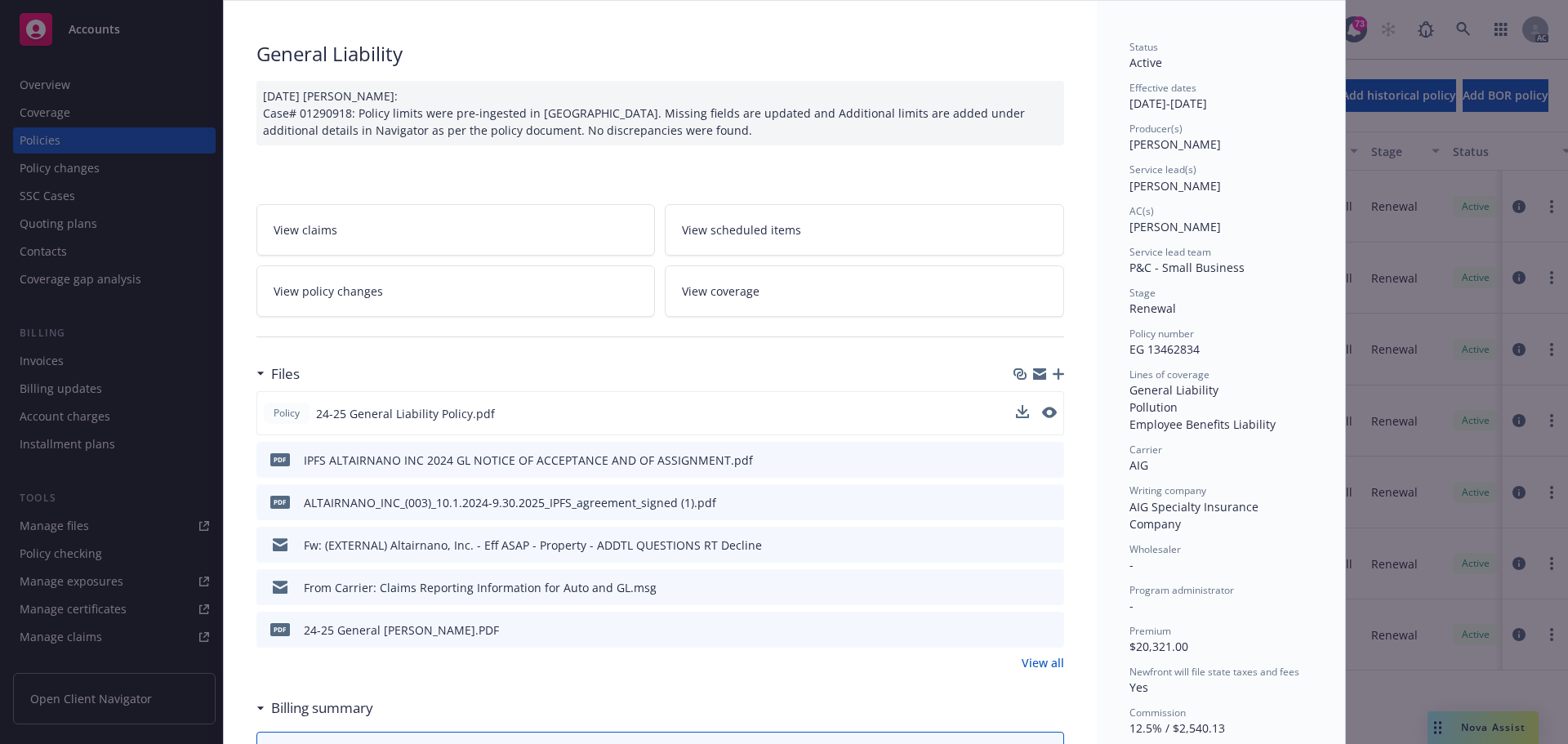
scroll to position [0, 0]
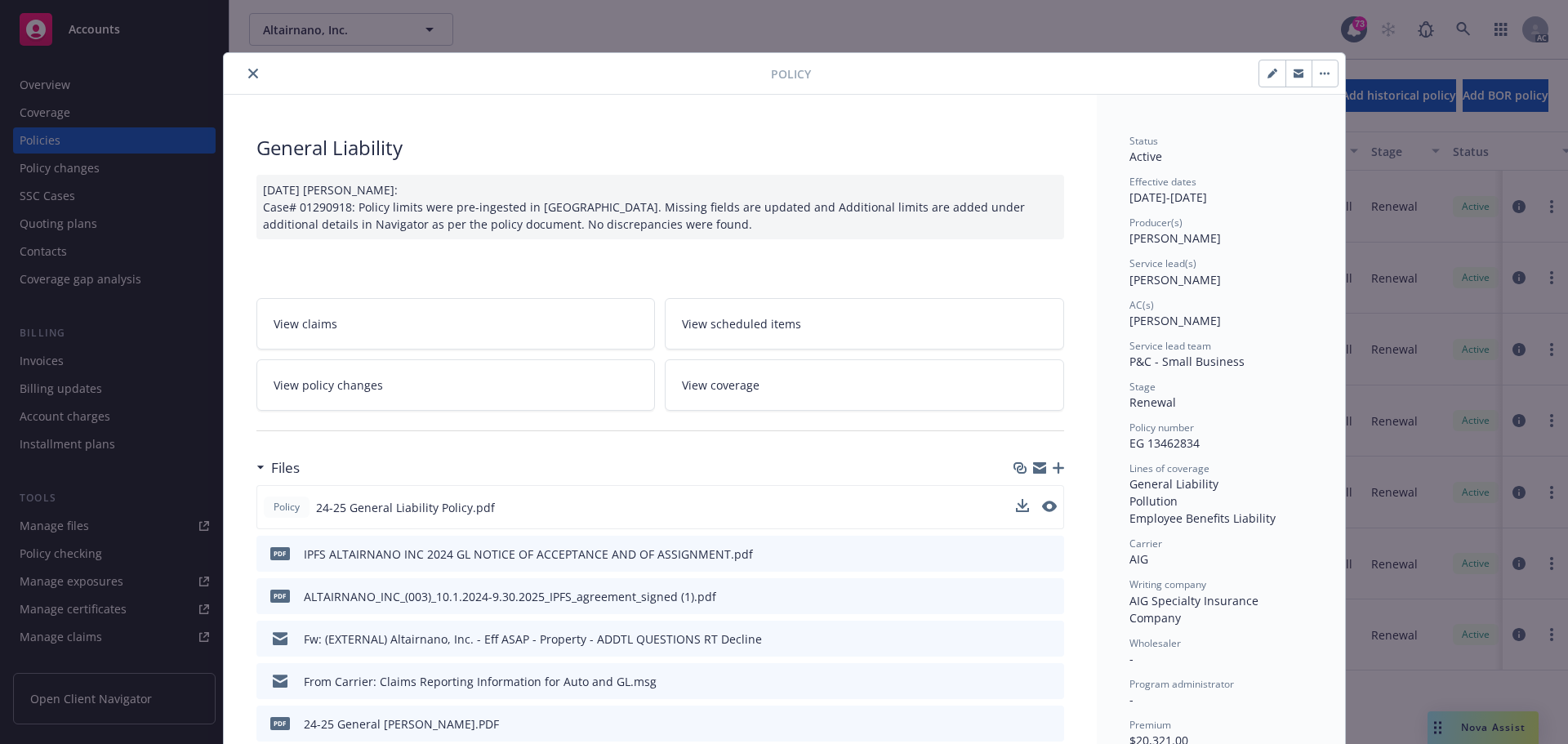
click at [248, 70] on icon "close" at bounding box center [253, 74] width 10 height 10
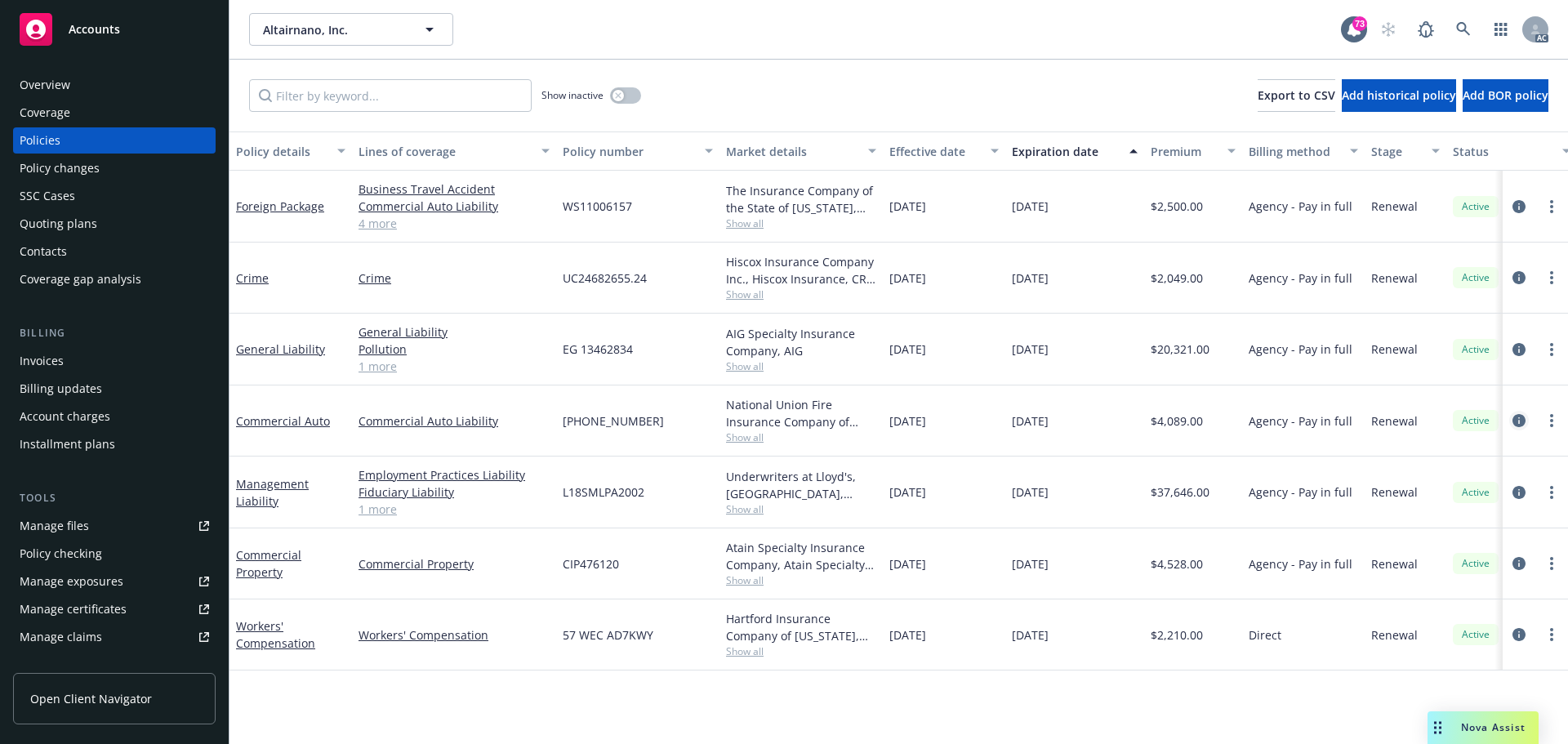
click at [1514, 424] on icon "circleInformation" at bounding box center [1518, 420] width 13 height 13
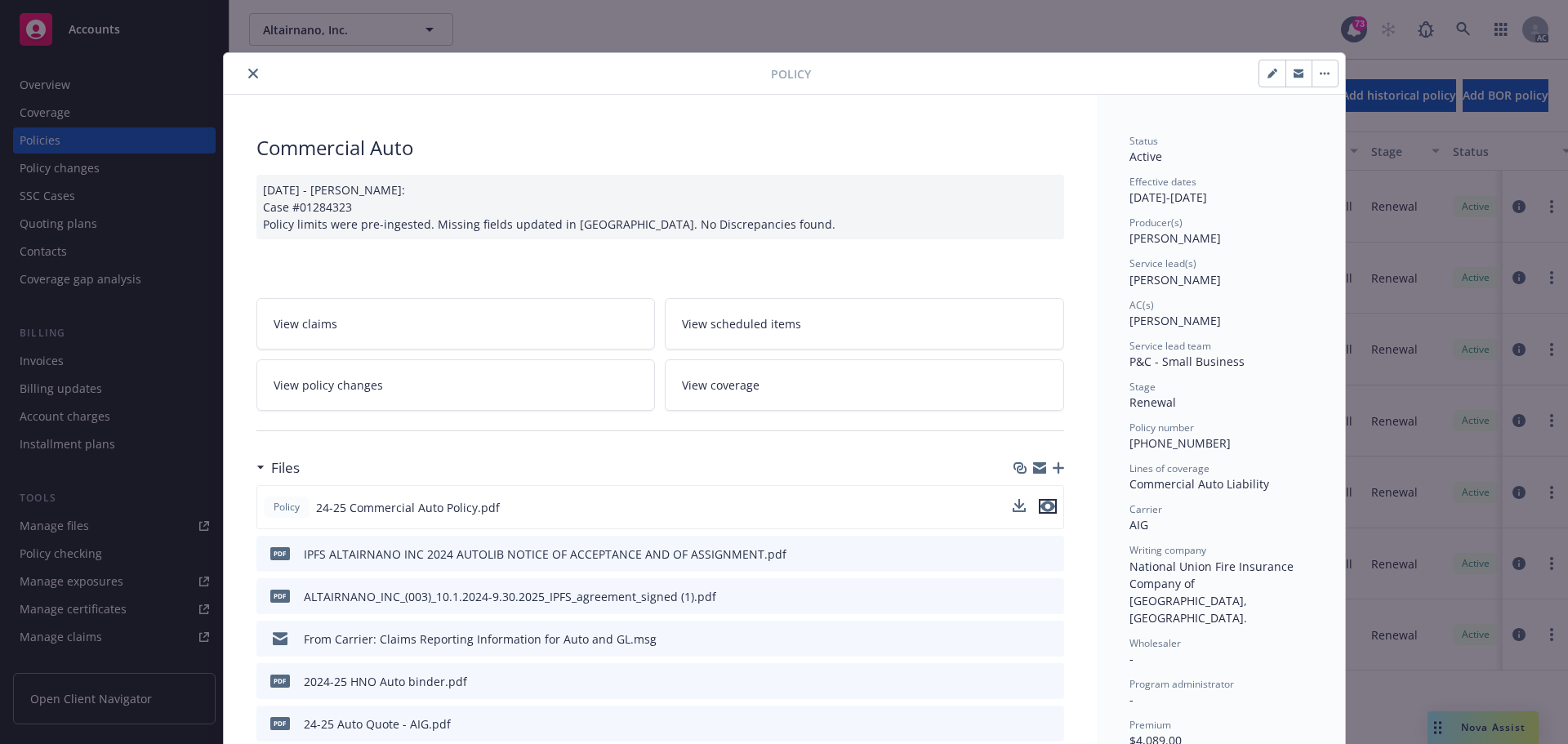
click at [1042, 509] on icon "preview file" at bounding box center [1047, 506] width 15 height 11
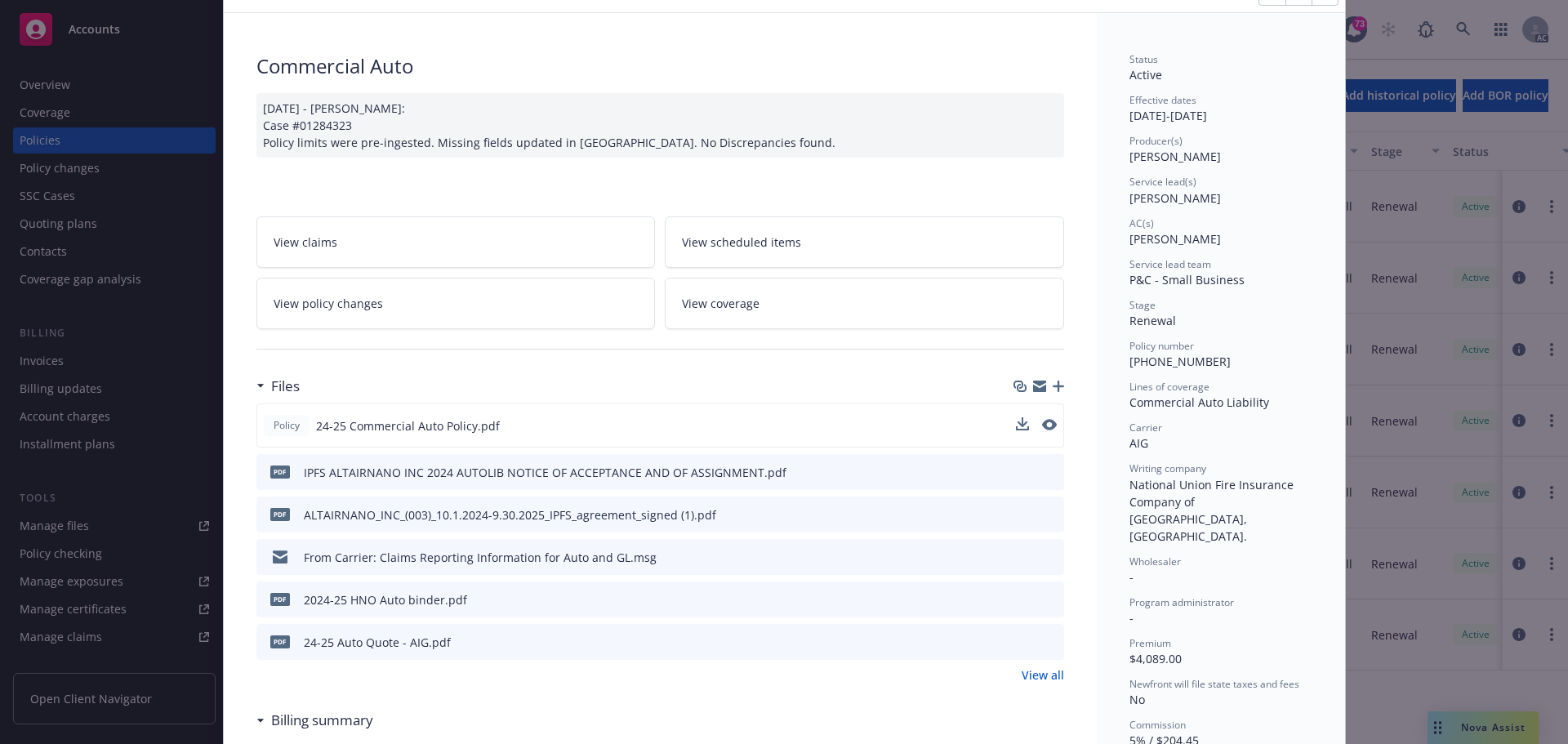
click at [1041, 596] on icon "preview file" at bounding box center [1048, 599] width 15 height 11
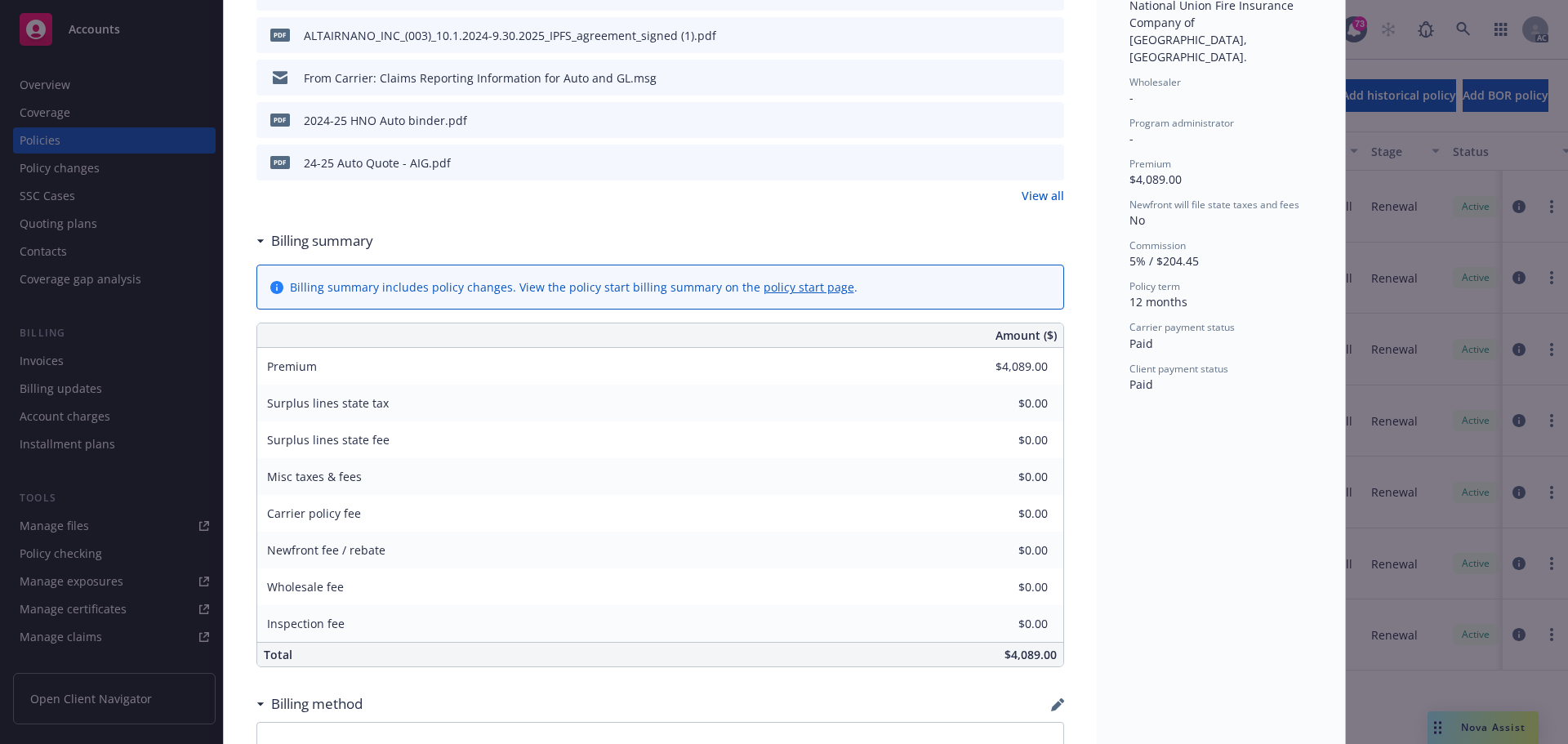
scroll to position [653, 0]
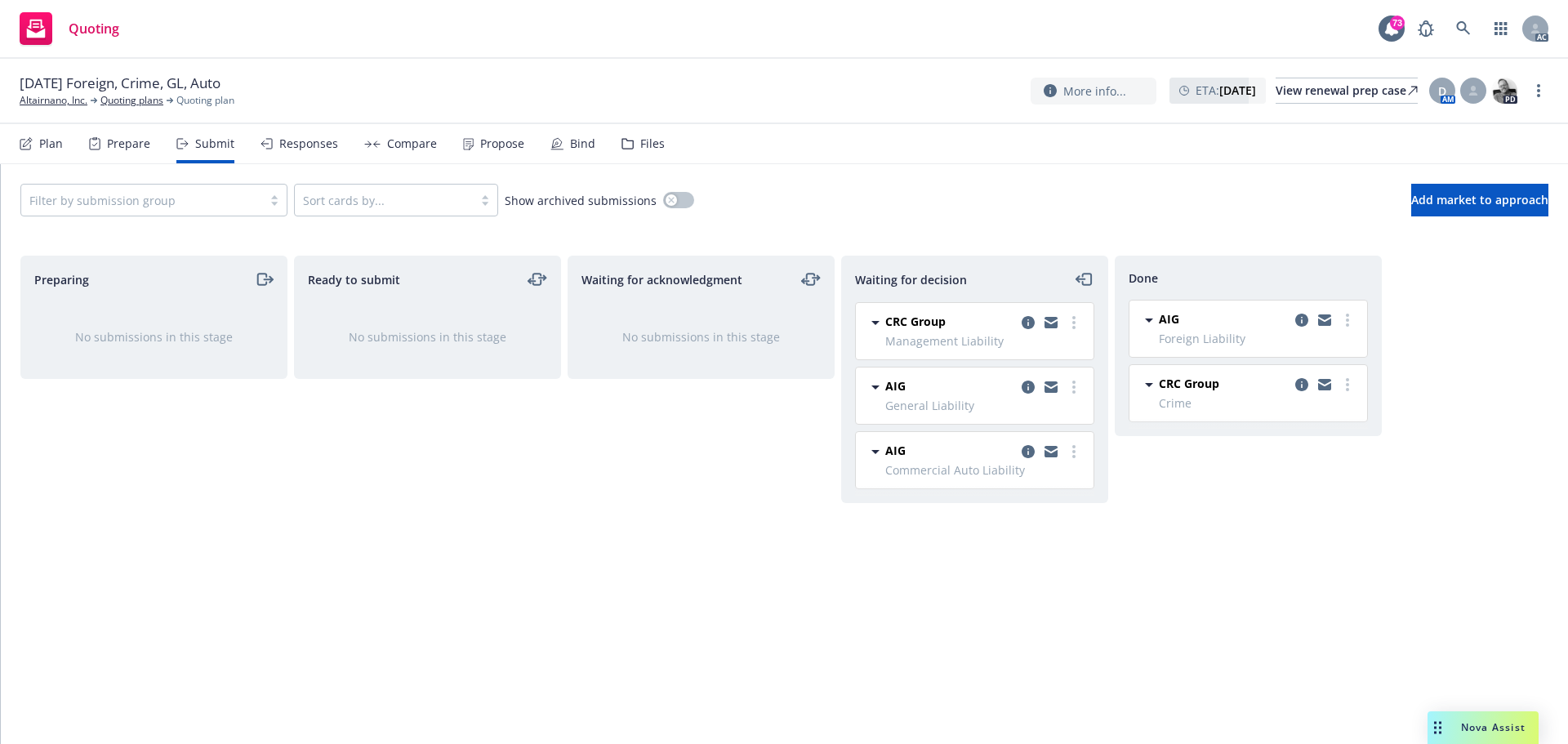
click at [418, 150] on div "Compare" at bounding box center [412, 143] width 50 height 13
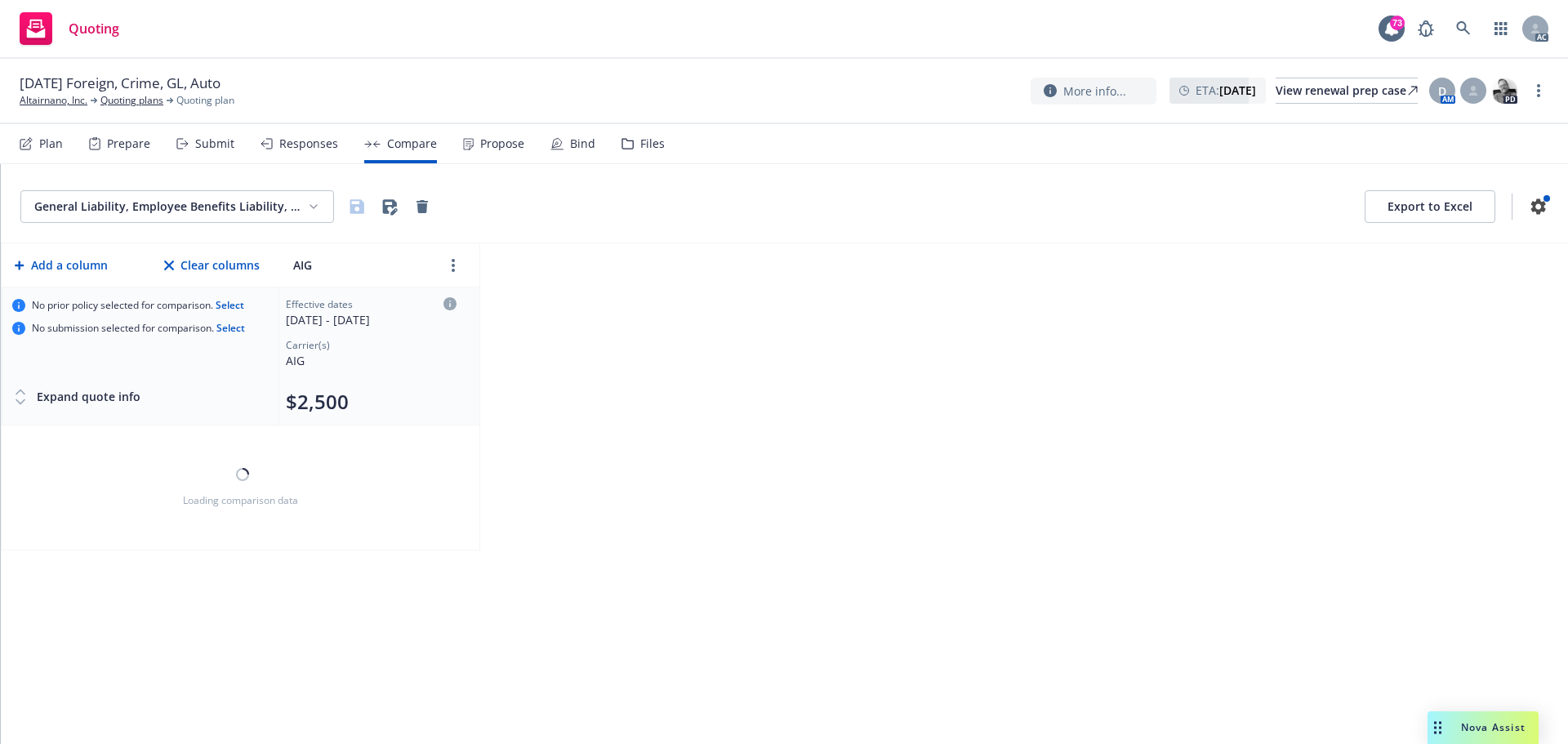
click at [492, 143] on div "Propose" at bounding box center [502, 143] width 44 height 13
